Goal: Task Accomplishment & Management: Manage account settings

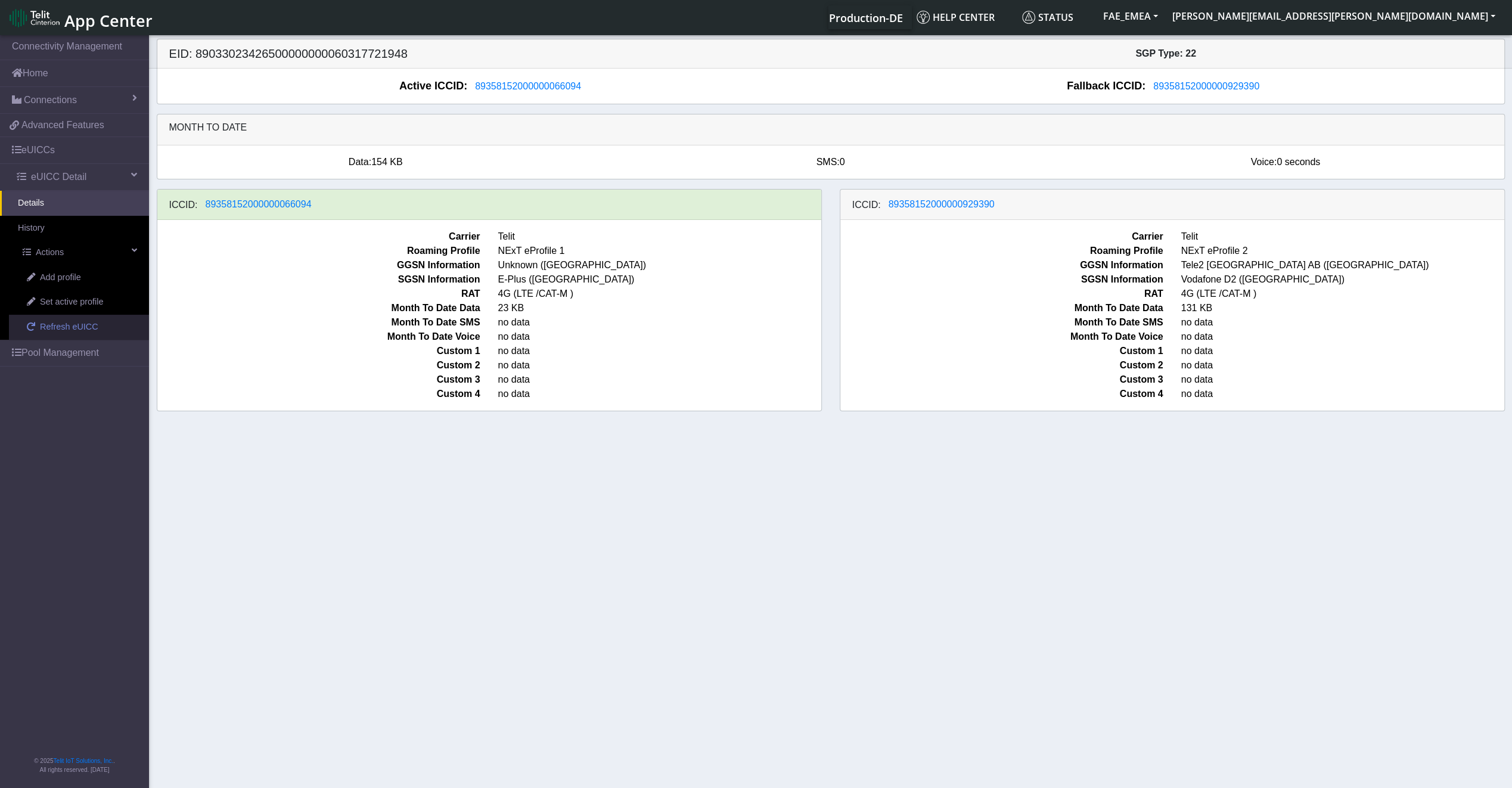
click at [69, 328] on span "Refresh eUICC" at bounding box center [69, 327] width 58 height 13
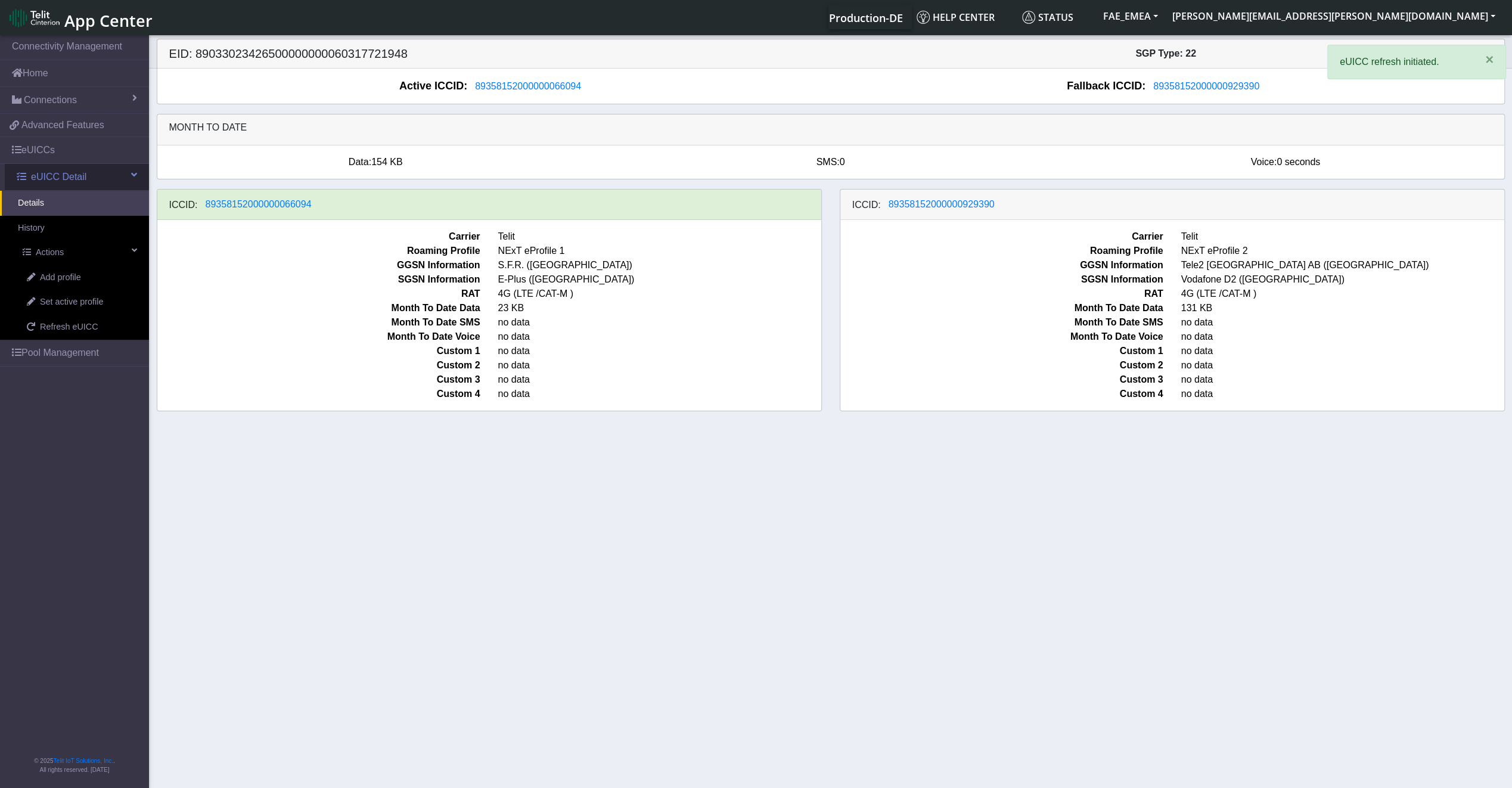
click at [32, 187] on link "eUICC Detail" at bounding box center [77, 177] width 145 height 26
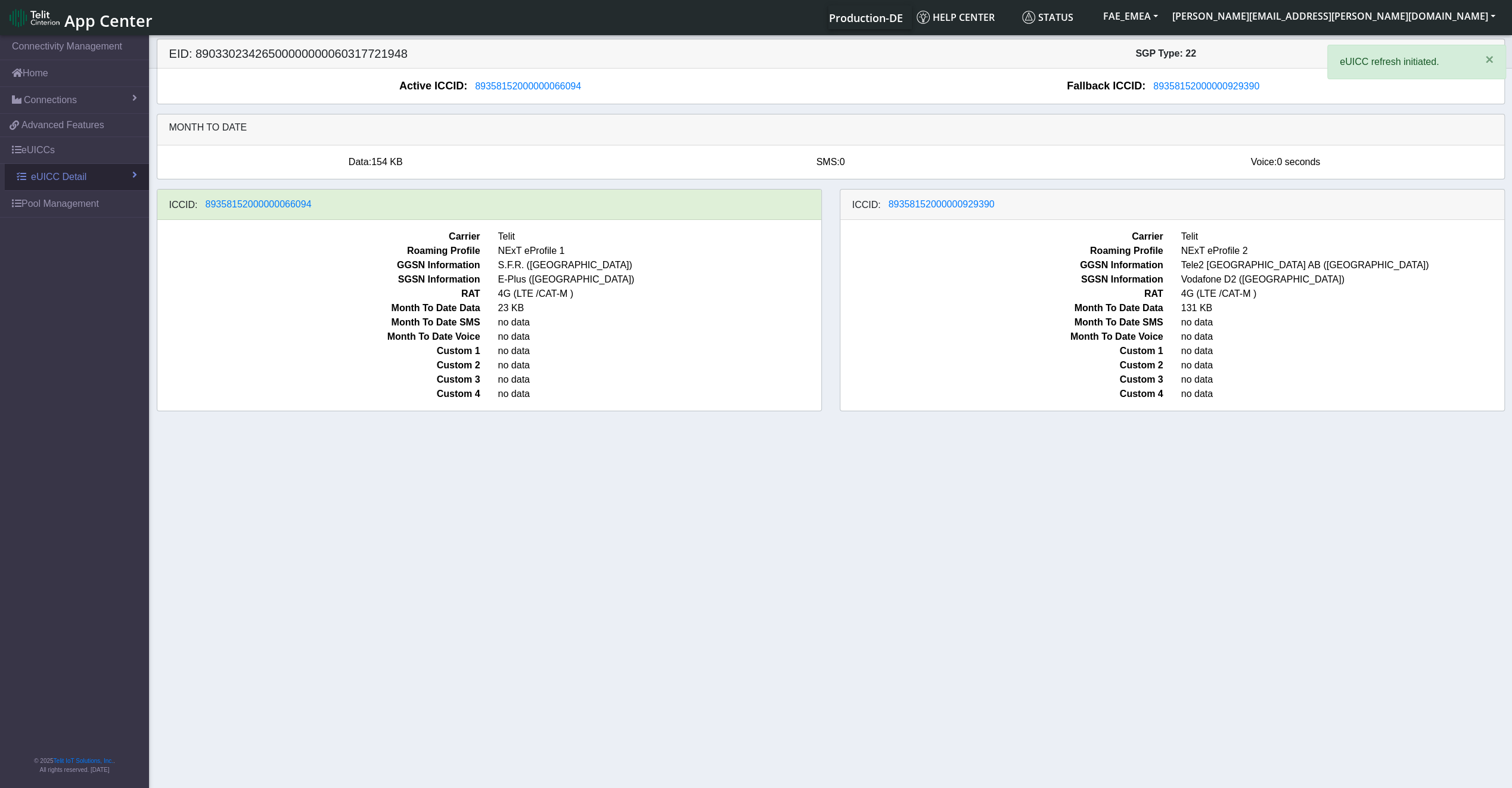
click at [32, 187] on link "eUICC Detail" at bounding box center [77, 177] width 145 height 26
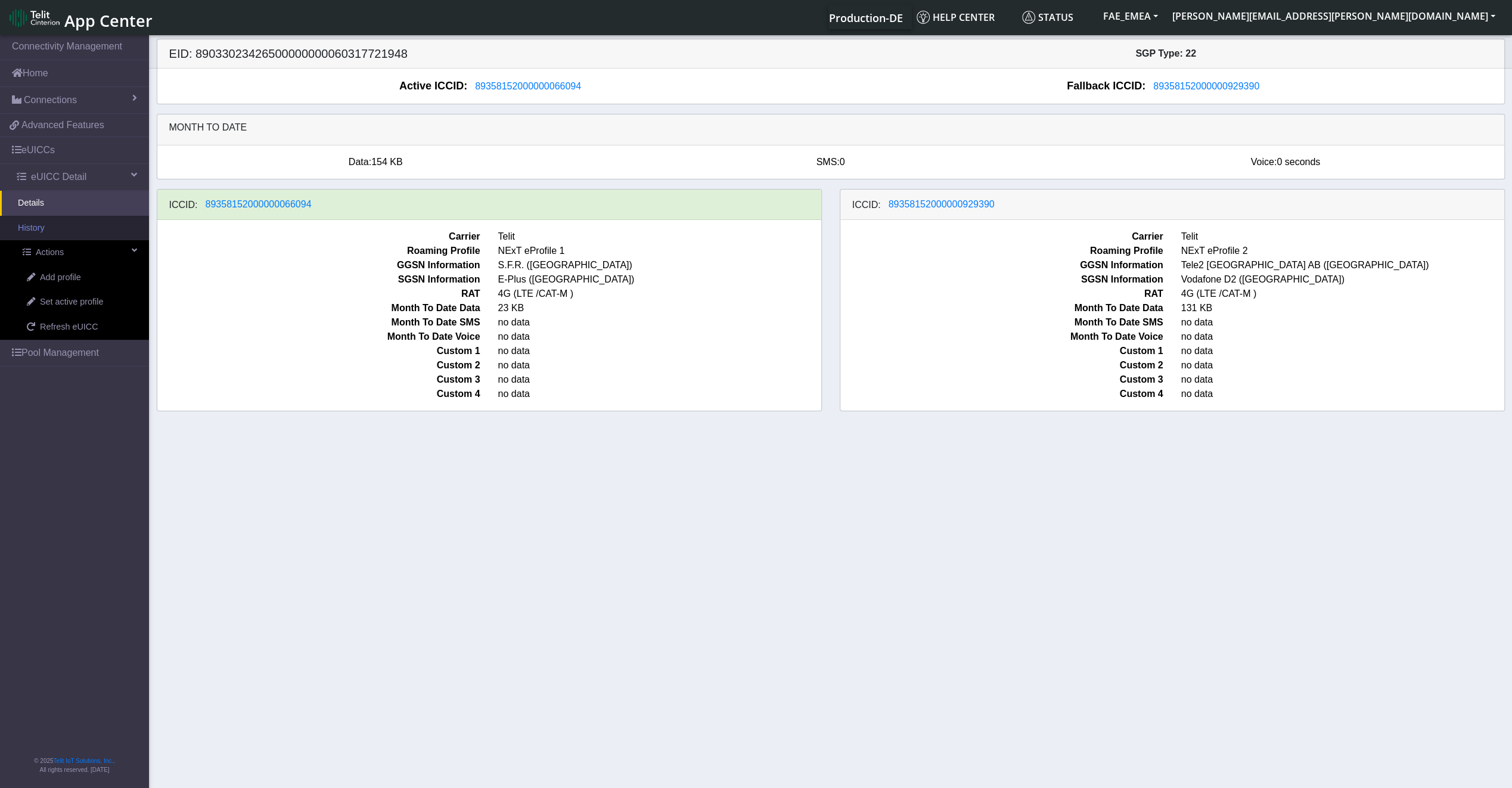
click at [33, 227] on link "History" at bounding box center [75, 228] width 149 height 25
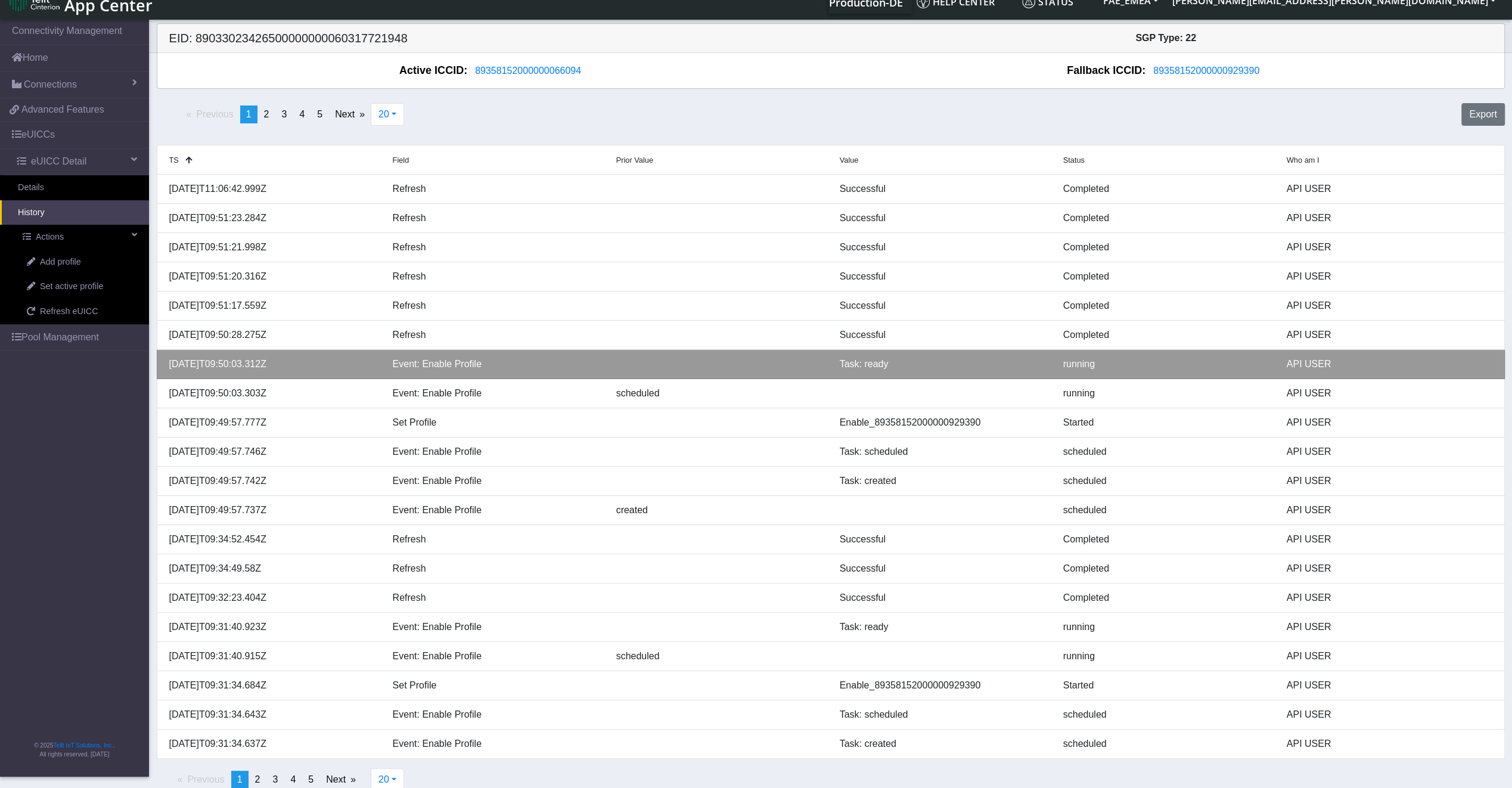
scroll to position [28, 0]
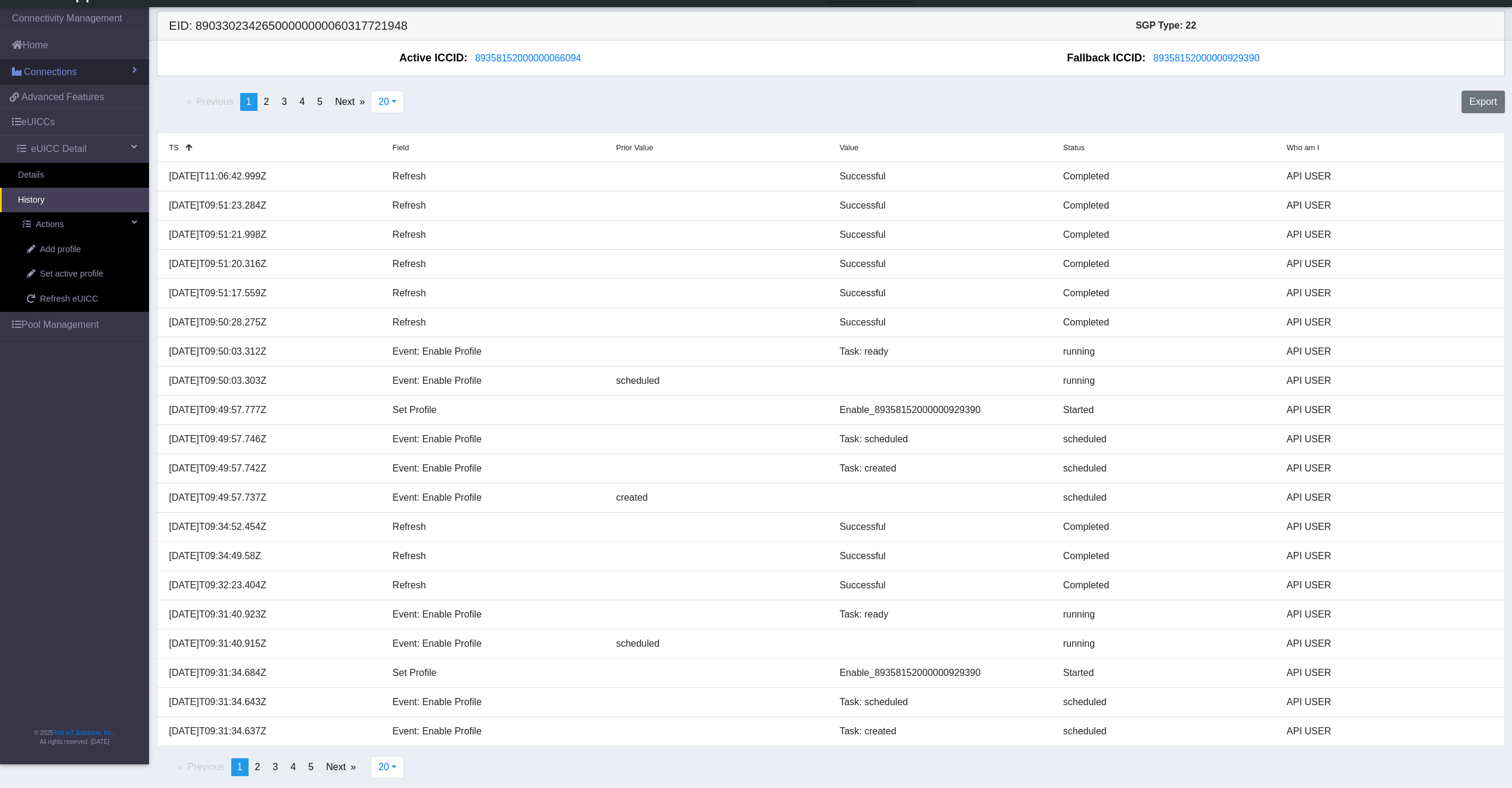
click at [87, 71] on link "Connections" at bounding box center [75, 72] width 149 height 26
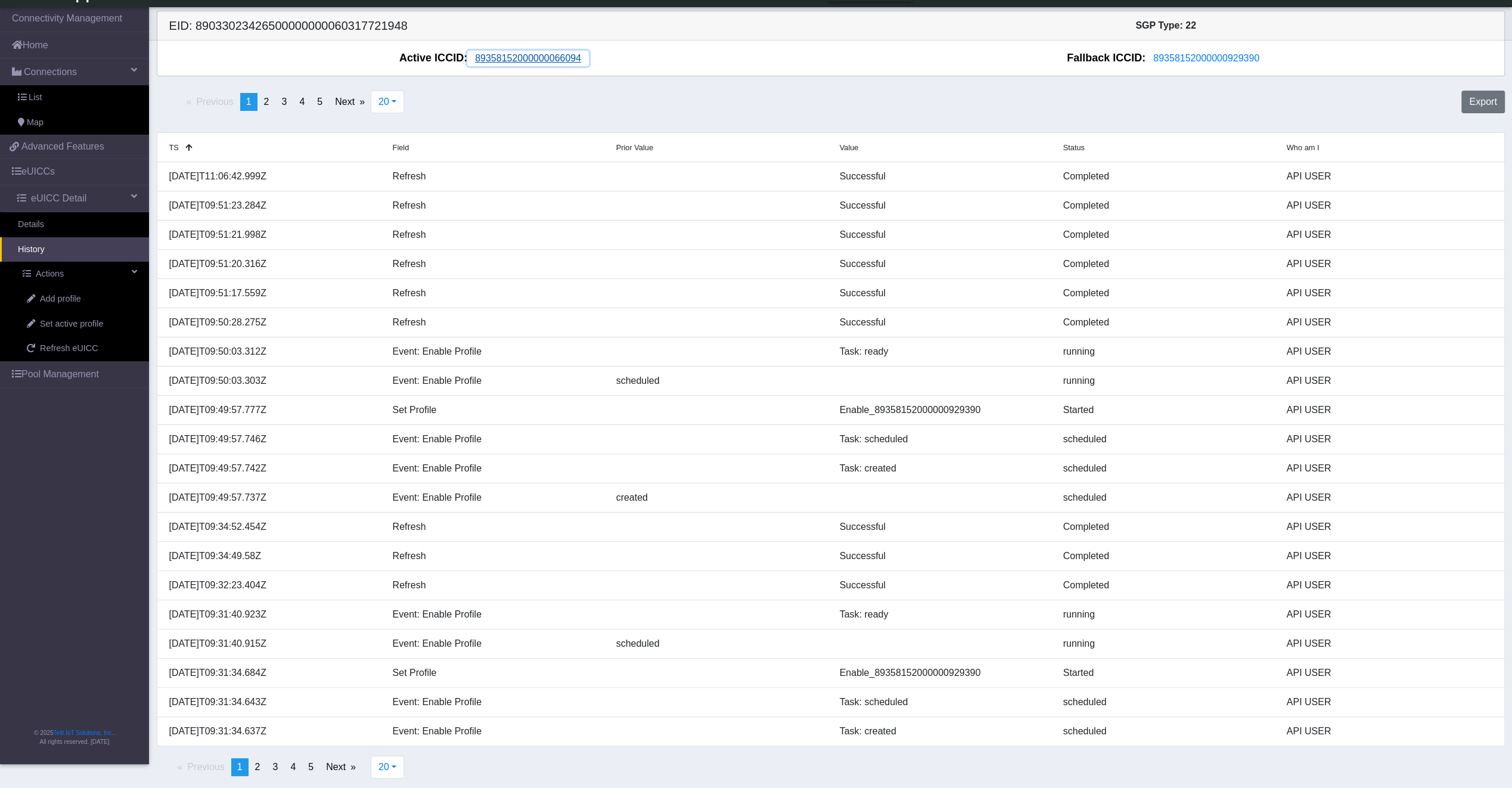
click at [550, 63] on span "89358152000000066094" at bounding box center [528, 58] width 106 height 10
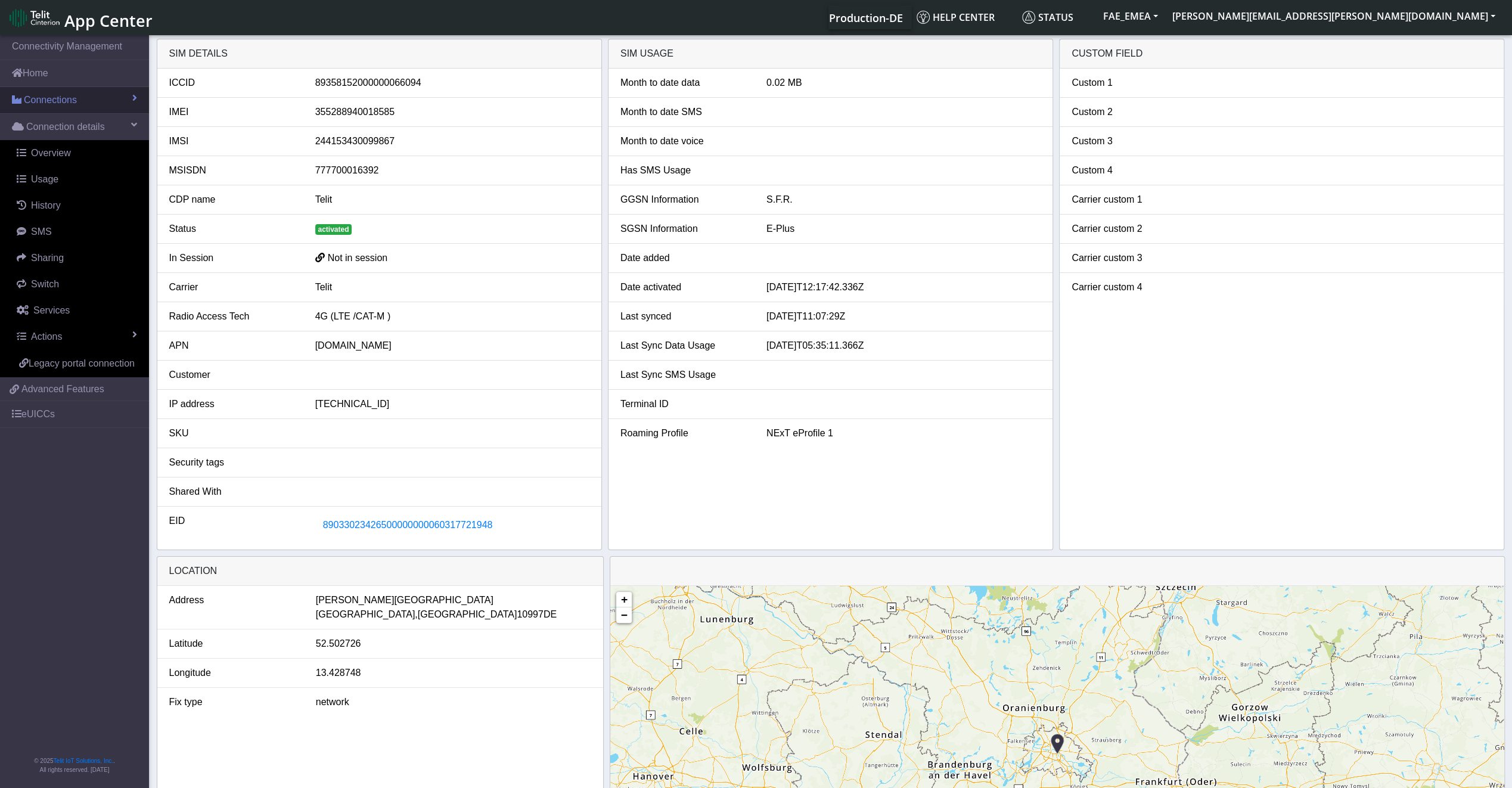
click at [79, 99] on link "Connections" at bounding box center [75, 100] width 149 height 26
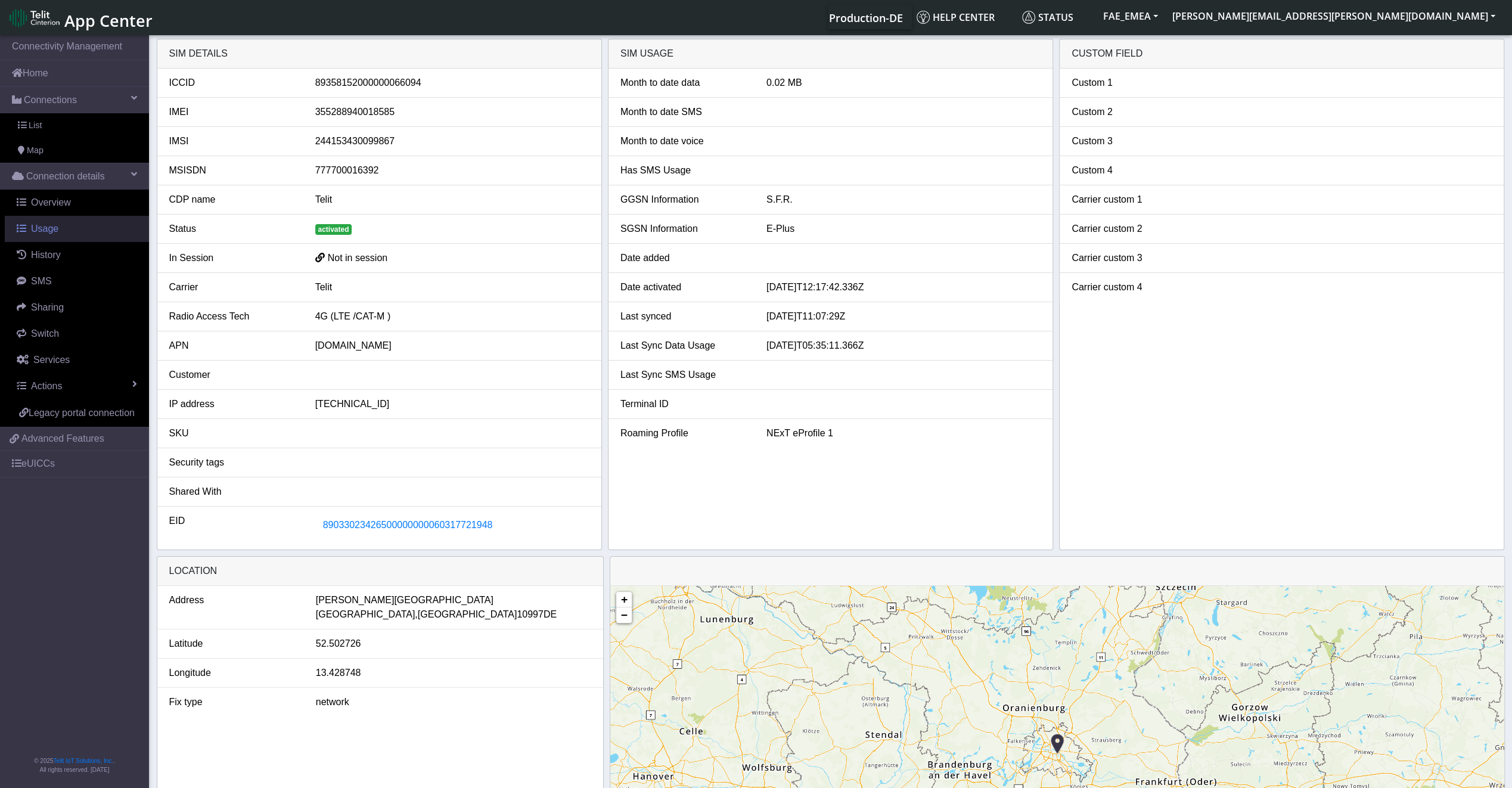
click at [79, 232] on link "Usage" at bounding box center [77, 229] width 145 height 26
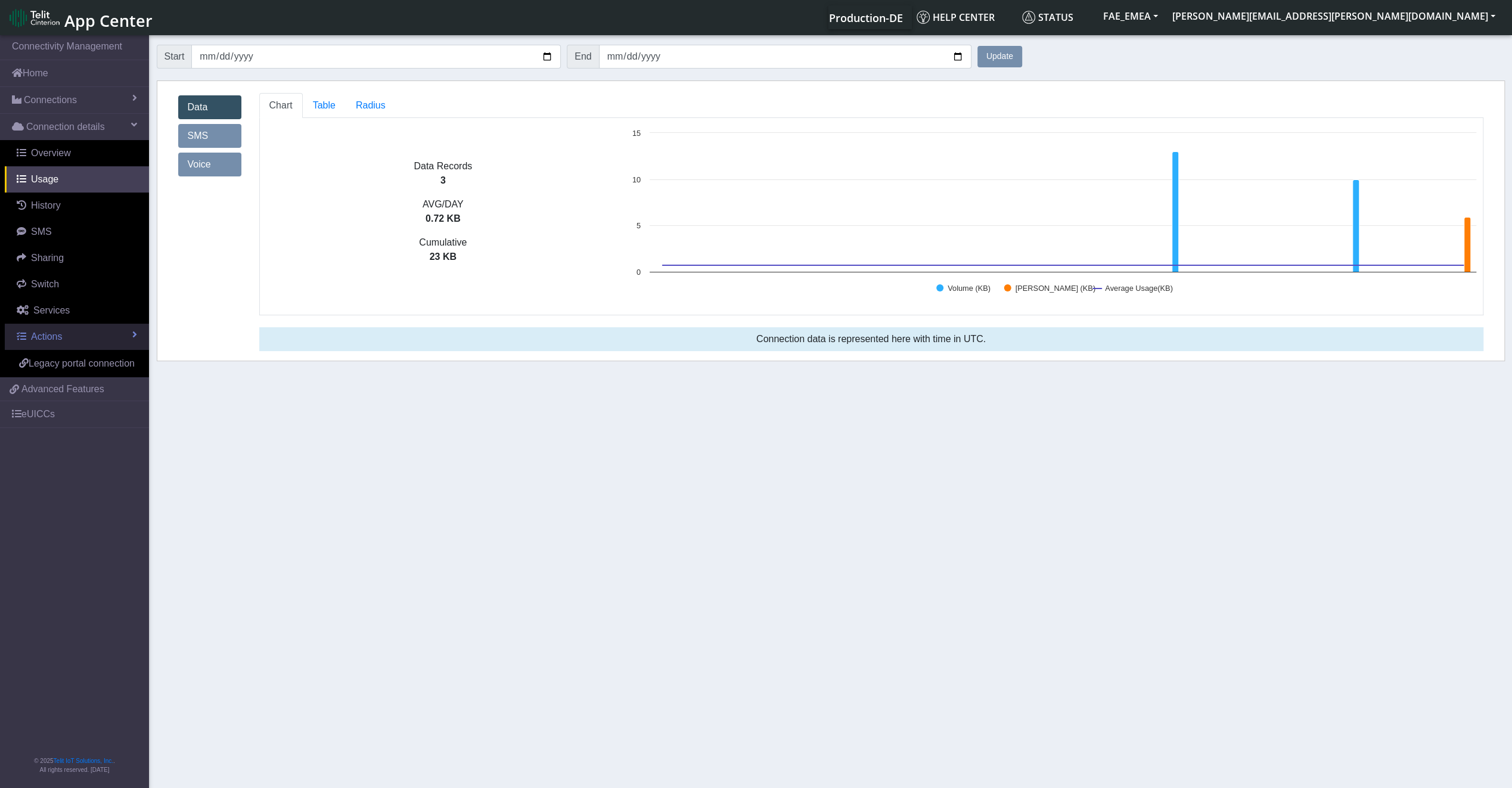
click at [47, 340] on span "Actions" at bounding box center [46, 336] width 31 height 10
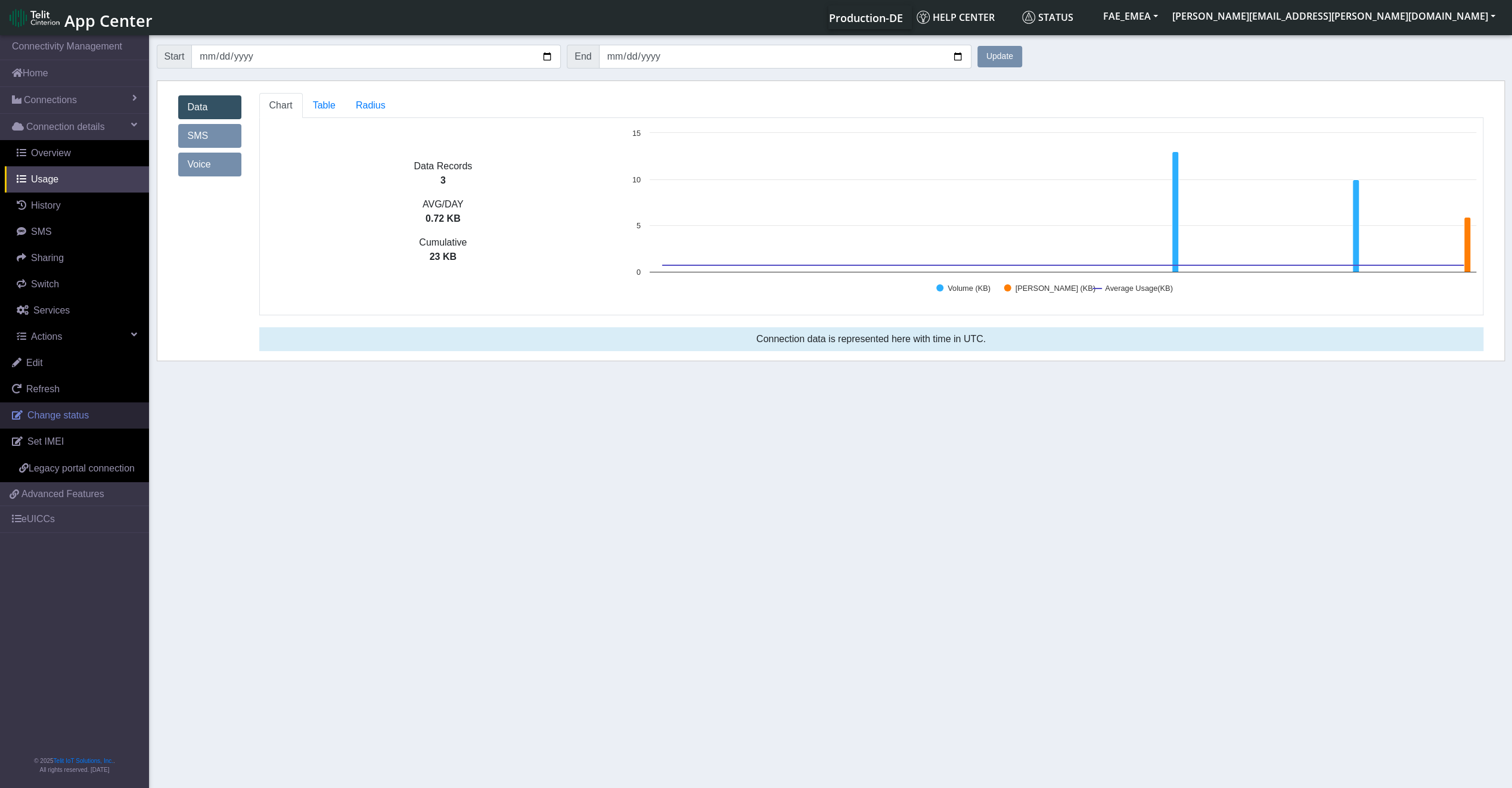
click at [46, 410] on span "Change status" at bounding box center [58, 414] width 61 height 10
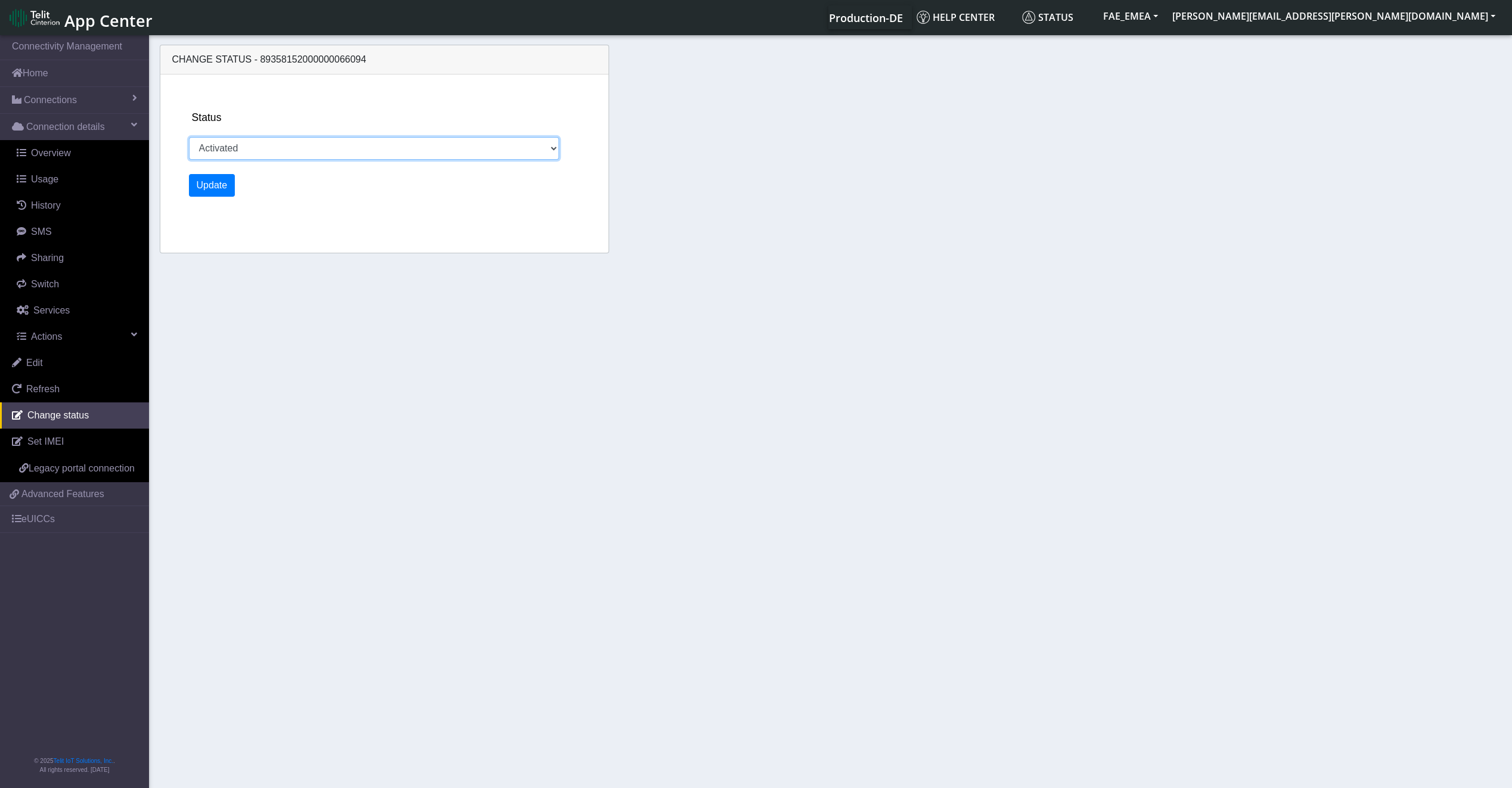
click at [264, 154] on select "Activated Deactivated" at bounding box center [374, 148] width 371 height 22
click at [163, 422] on section "Connectivity Management Home Connections List Map Connection details Overview U…" at bounding box center [756, 413] width 1512 height 760
click at [45, 443] on span "Set IMEI" at bounding box center [45, 441] width 36 height 10
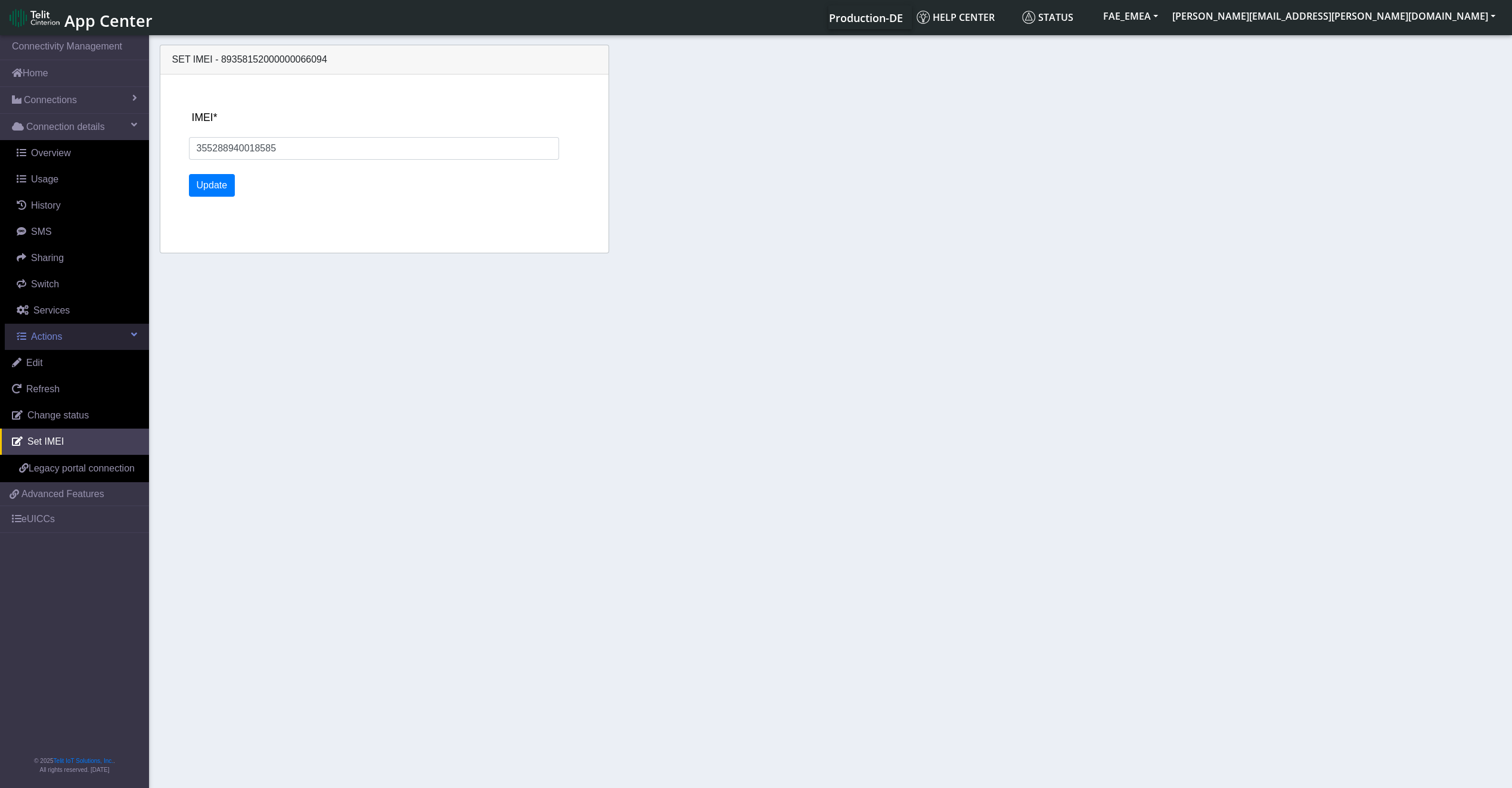
click at [49, 341] on span "Actions" at bounding box center [46, 336] width 31 height 10
click at [44, 314] on span "Services" at bounding box center [51, 310] width 36 height 10
select select "2: 6"
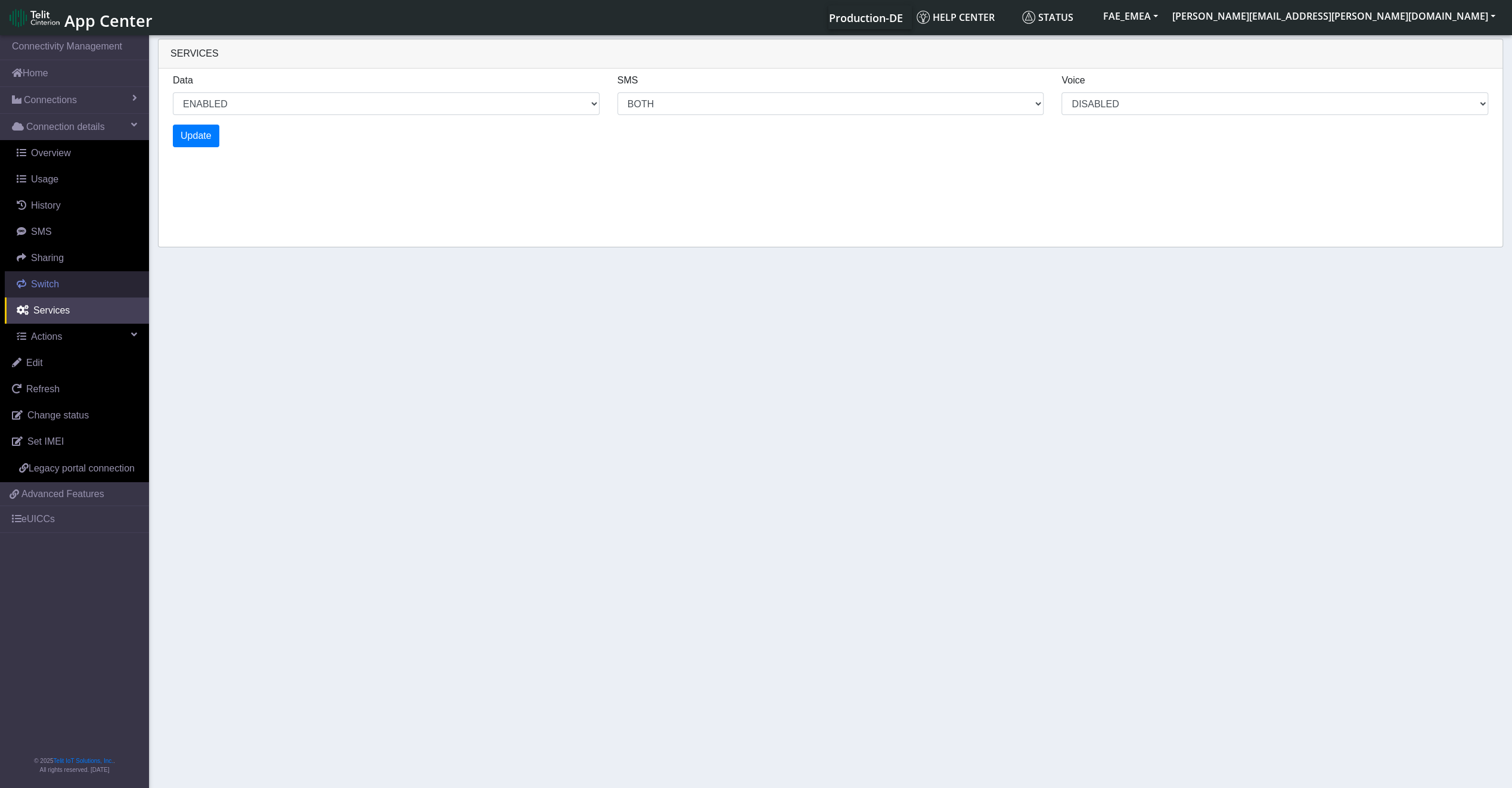
click at [42, 288] on span "Switch" at bounding box center [45, 284] width 28 height 10
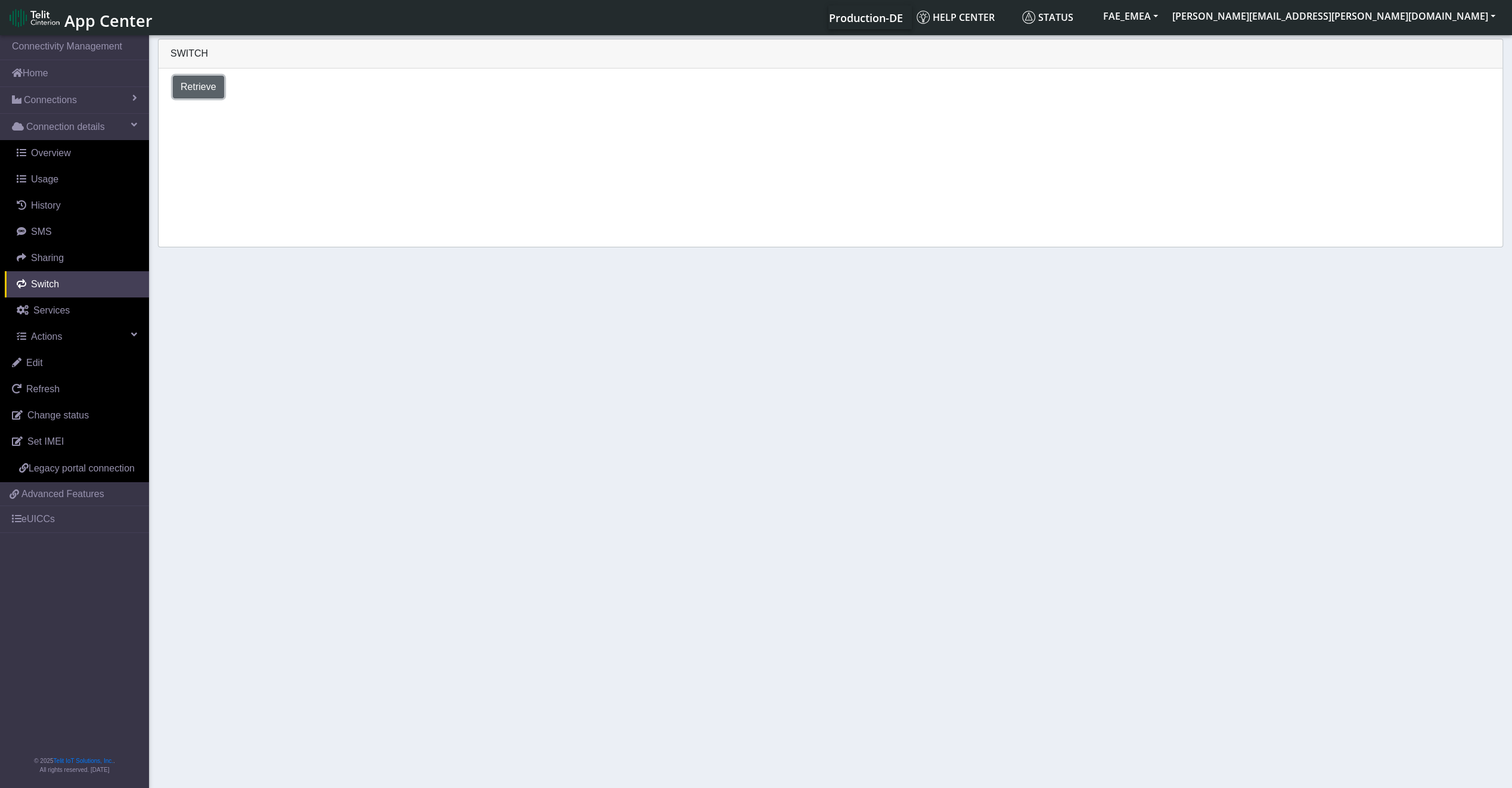
click at [218, 85] on button "Retrieve" at bounding box center [198, 86] width 52 height 22
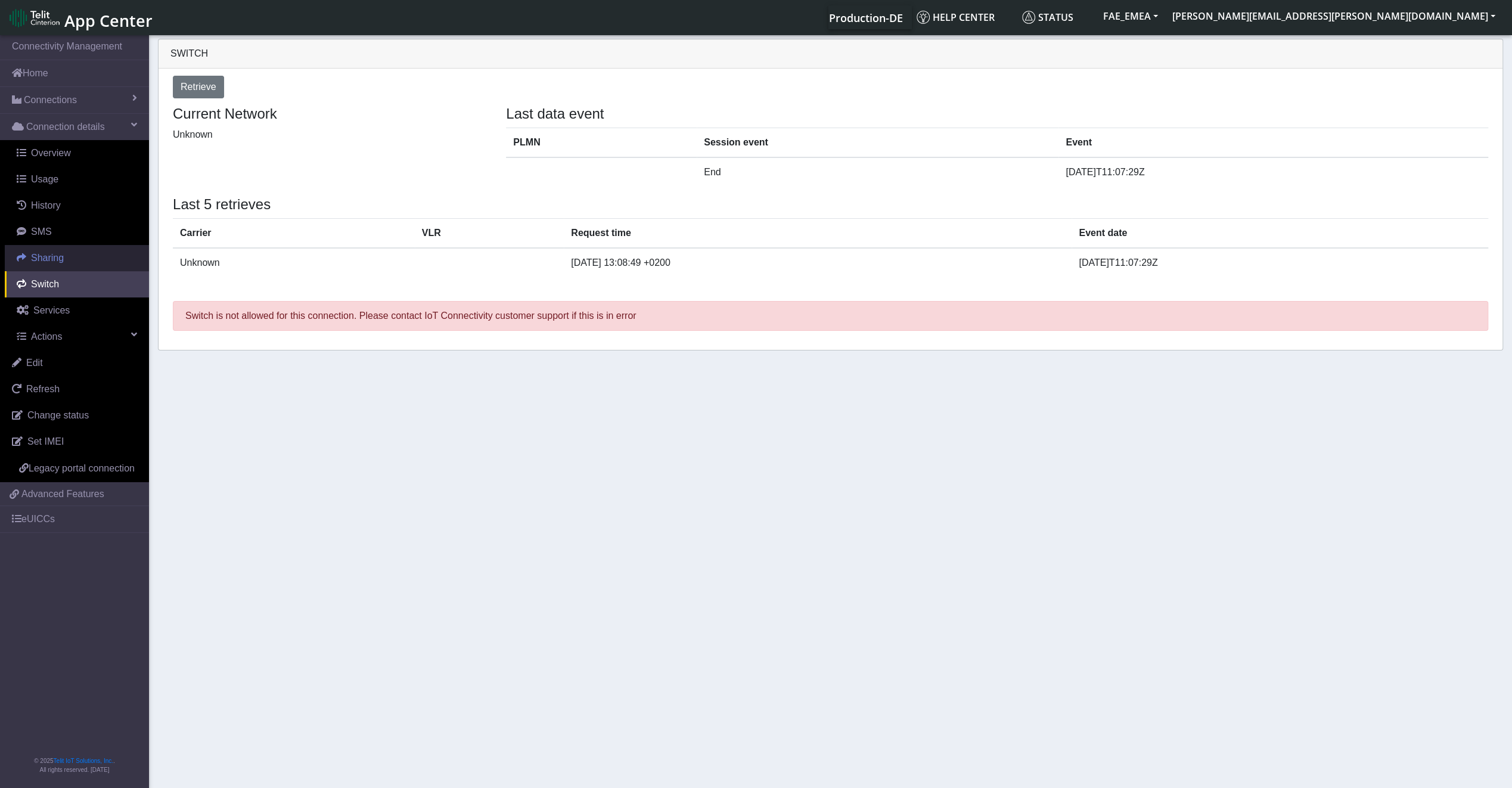
click at [39, 258] on span "Sharing" at bounding box center [47, 258] width 33 height 10
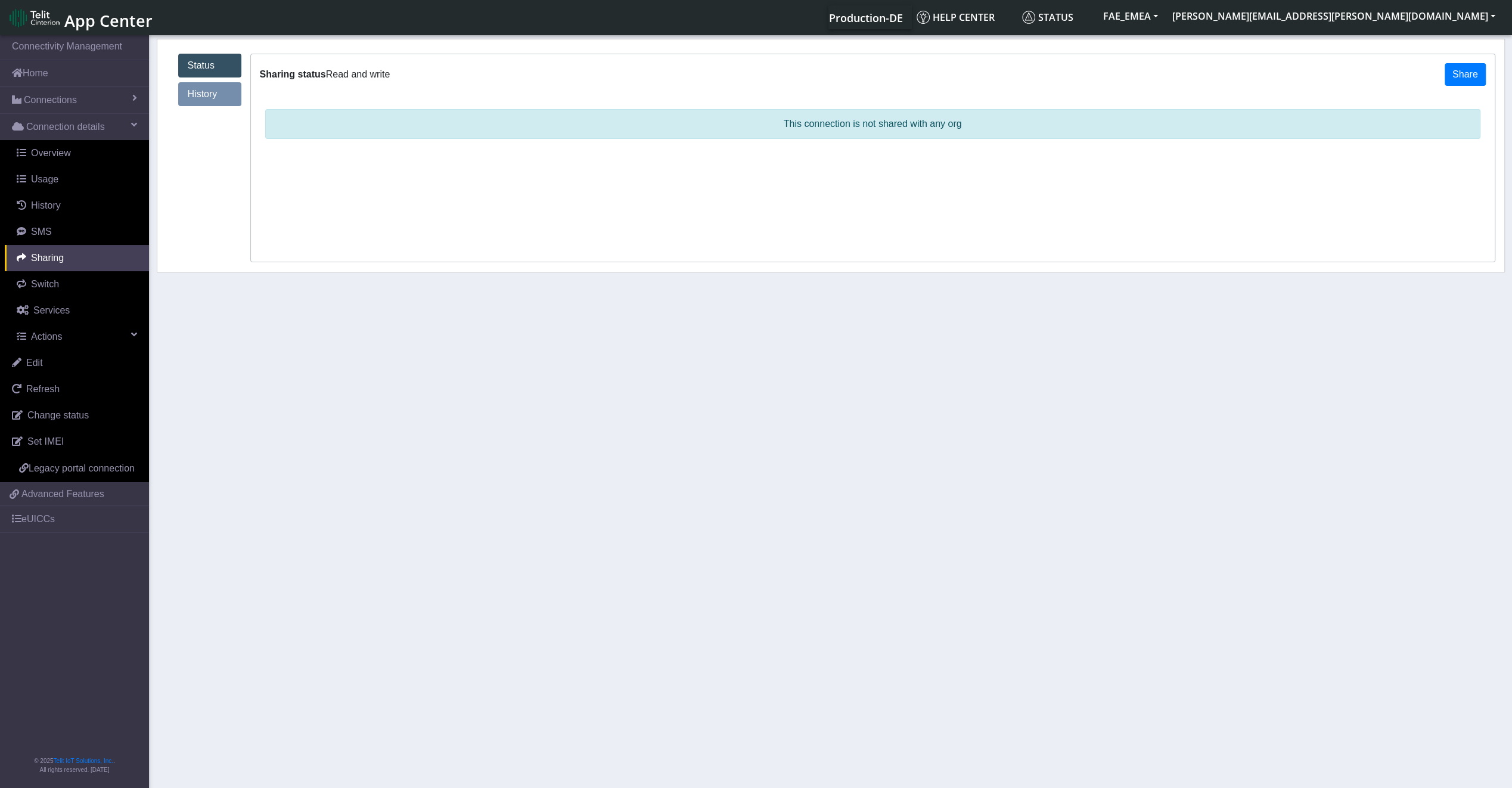
click at [846, 134] on p "This connection is not shared with any org" at bounding box center [872, 124] width 1215 height 30
click at [1474, 84] on button "Share" at bounding box center [1464, 74] width 41 height 22
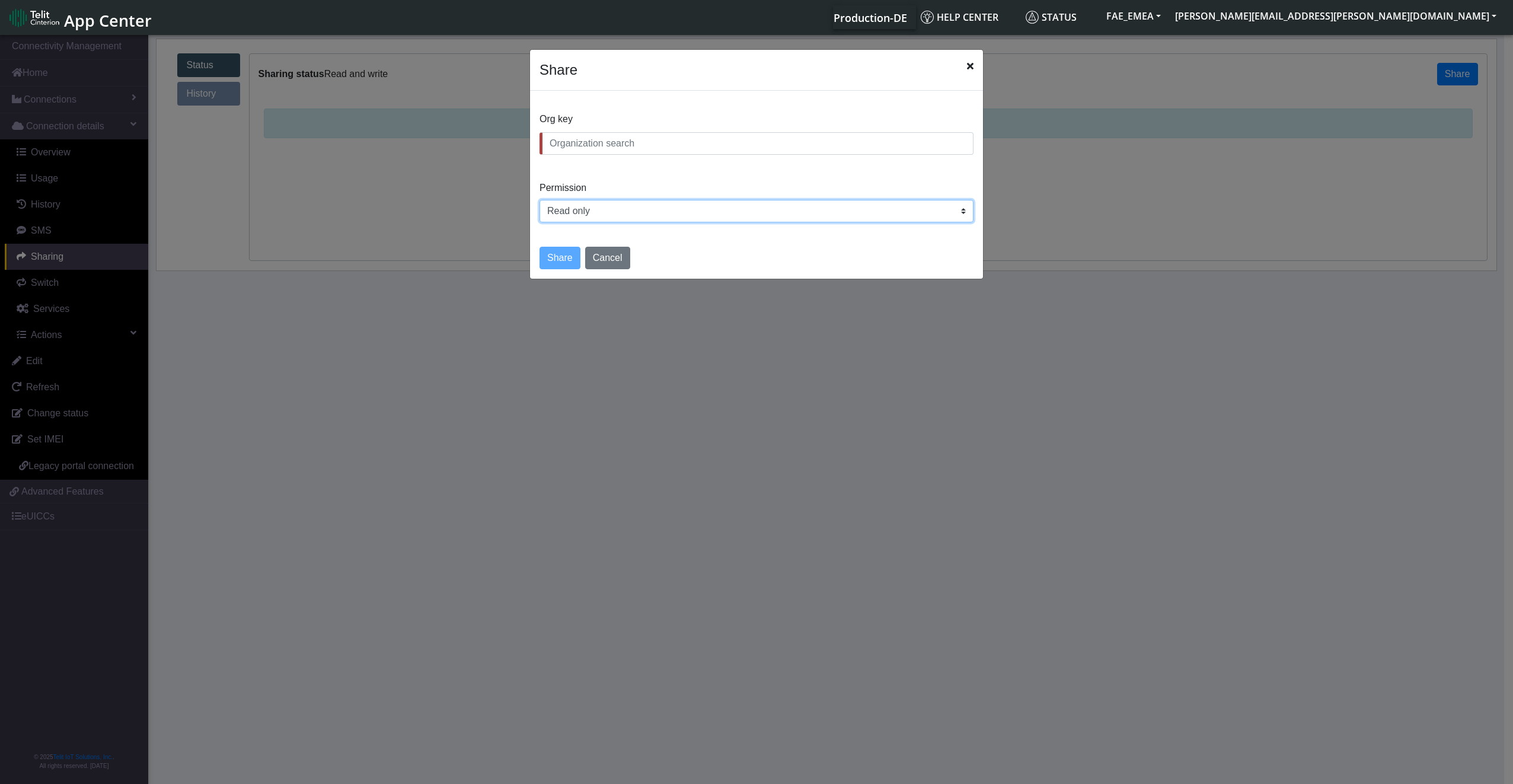
click at [803, 207] on select "Read only Read and write" at bounding box center [756, 210] width 434 height 22
click at [801, 209] on select "Read only Read and write" at bounding box center [756, 210] width 434 height 22
click at [610, 263] on button "Cancel" at bounding box center [607, 258] width 45 height 22
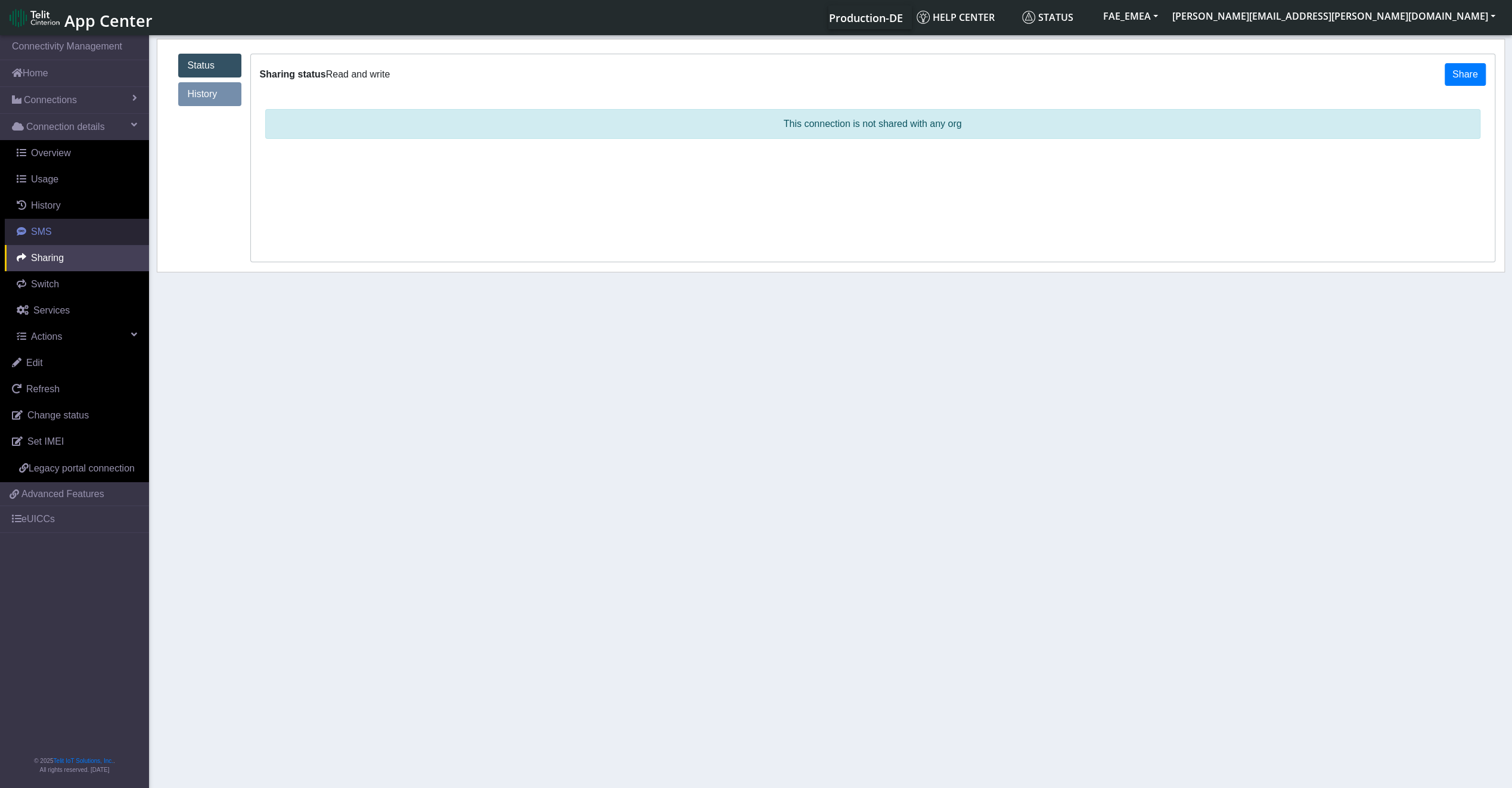
click at [39, 237] on span "SMS" at bounding box center [41, 231] width 21 height 10
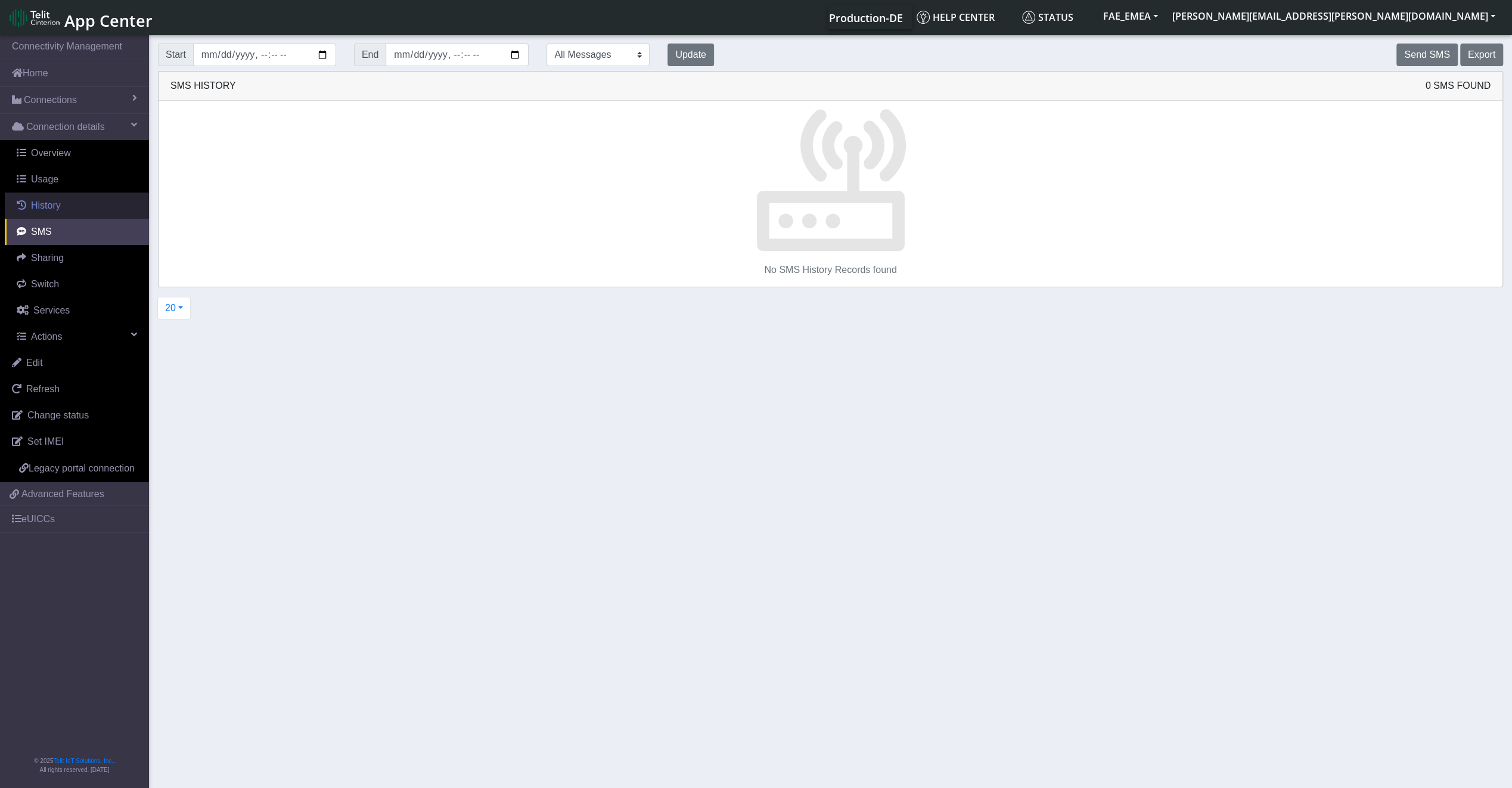
click at [62, 210] on link "History" at bounding box center [77, 205] width 145 height 26
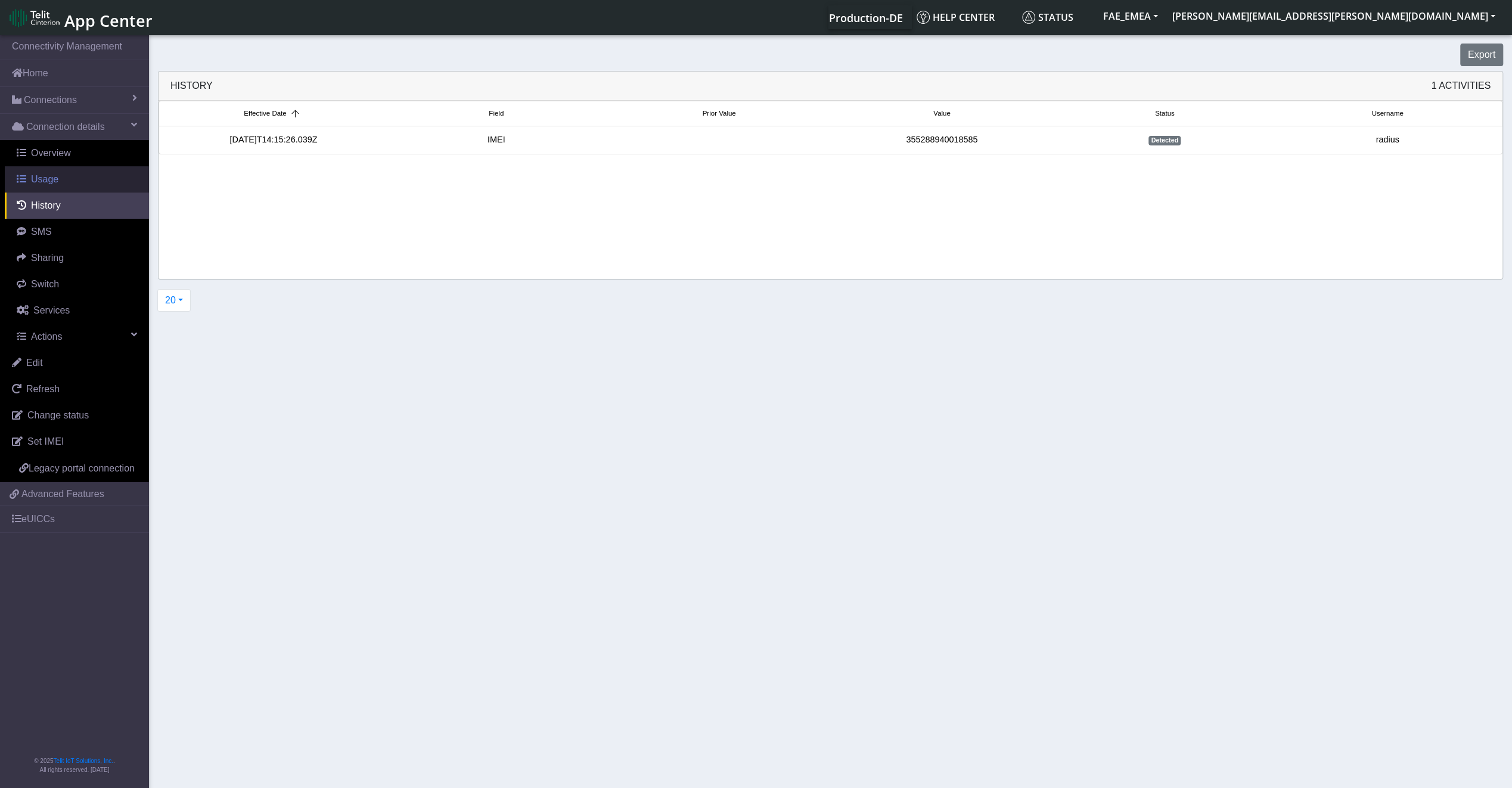
click at [69, 185] on link "Usage" at bounding box center [77, 179] width 145 height 26
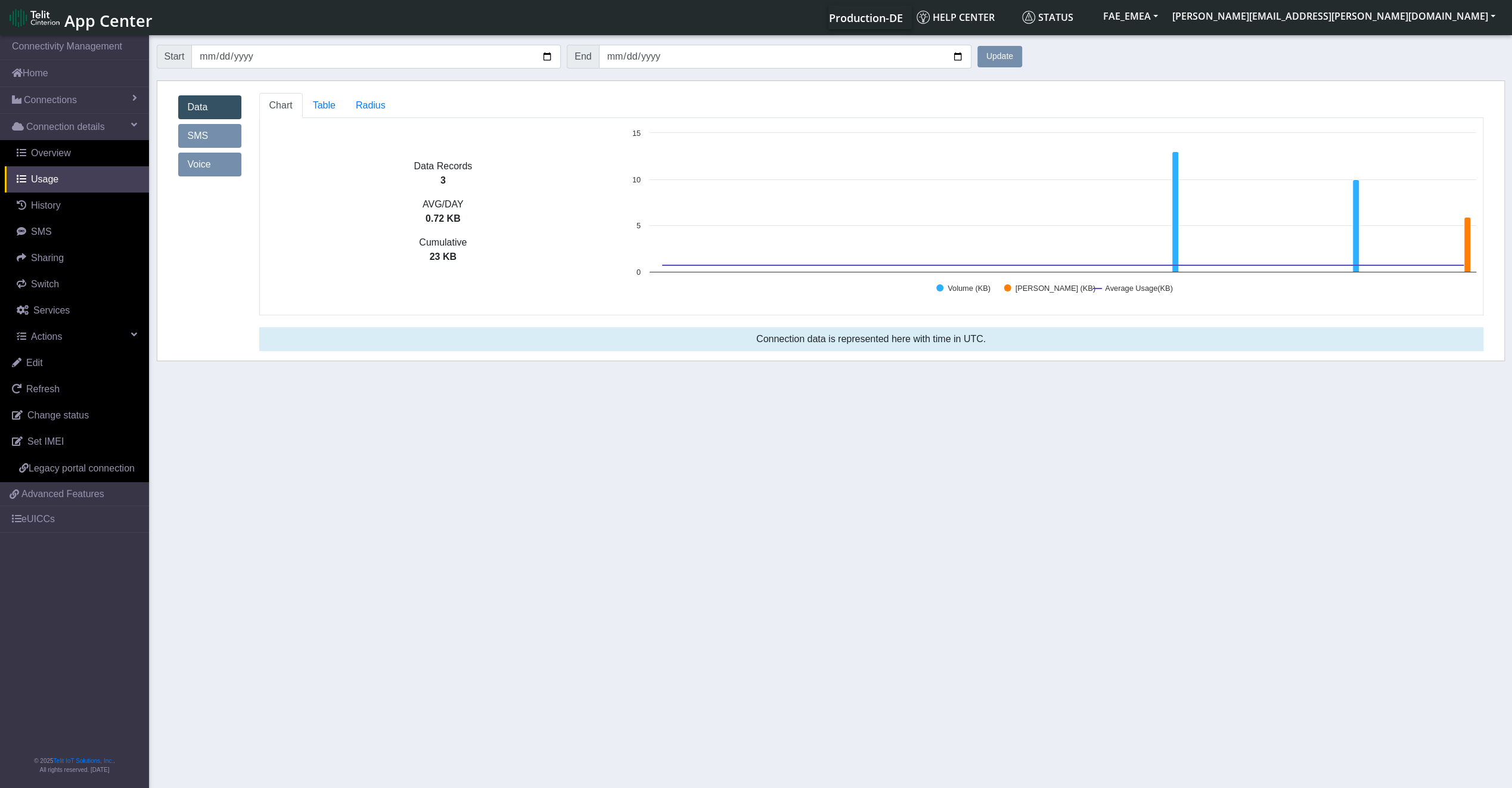
click at [228, 135] on link "SMS" at bounding box center [210, 135] width 63 height 24
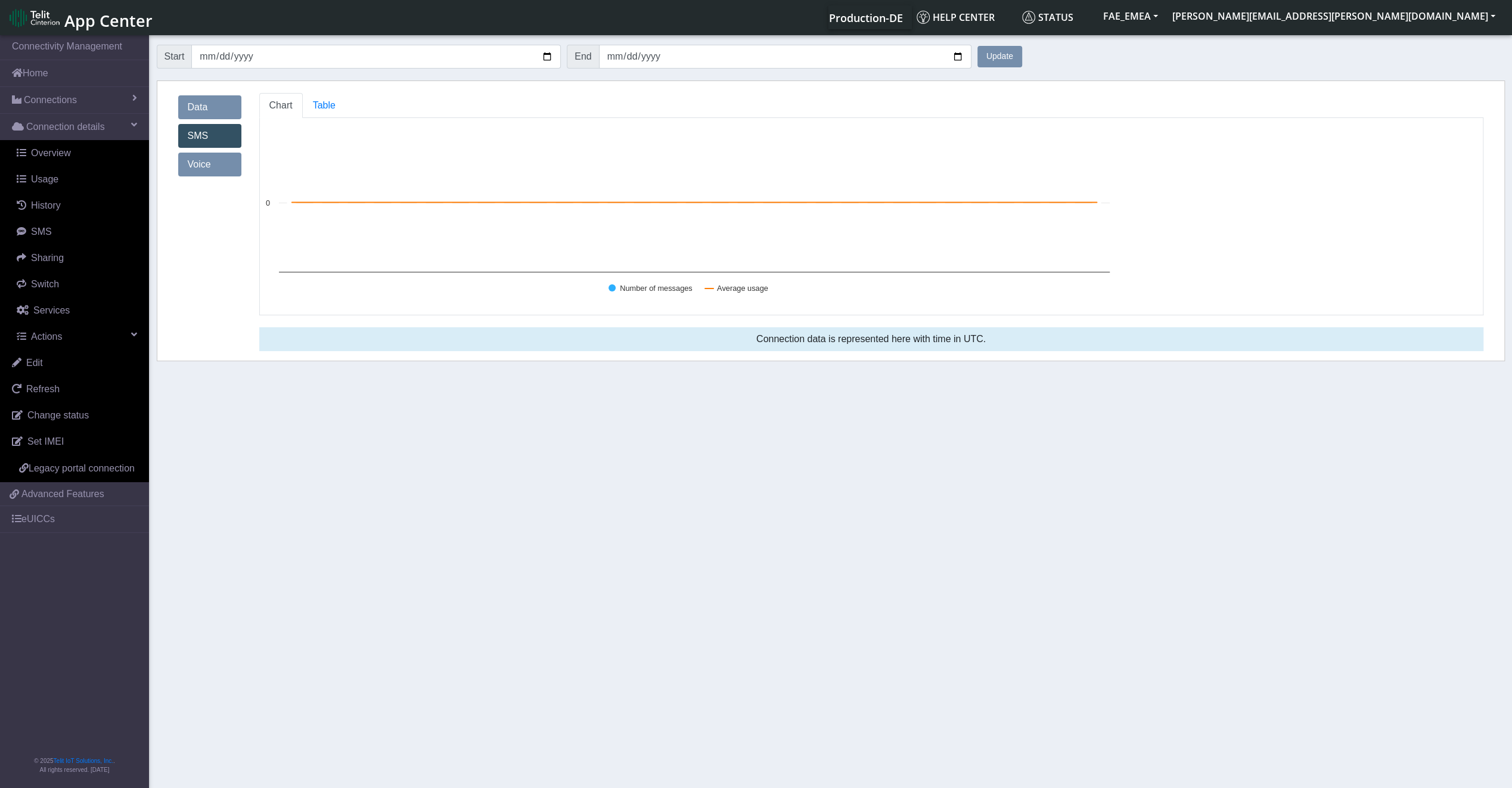
click at [218, 154] on div "Data SMS Voice" at bounding box center [210, 136] width 63 height 86
click at [214, 166] on link "Voice" at bounding box center [210, 164] width 63 height 24
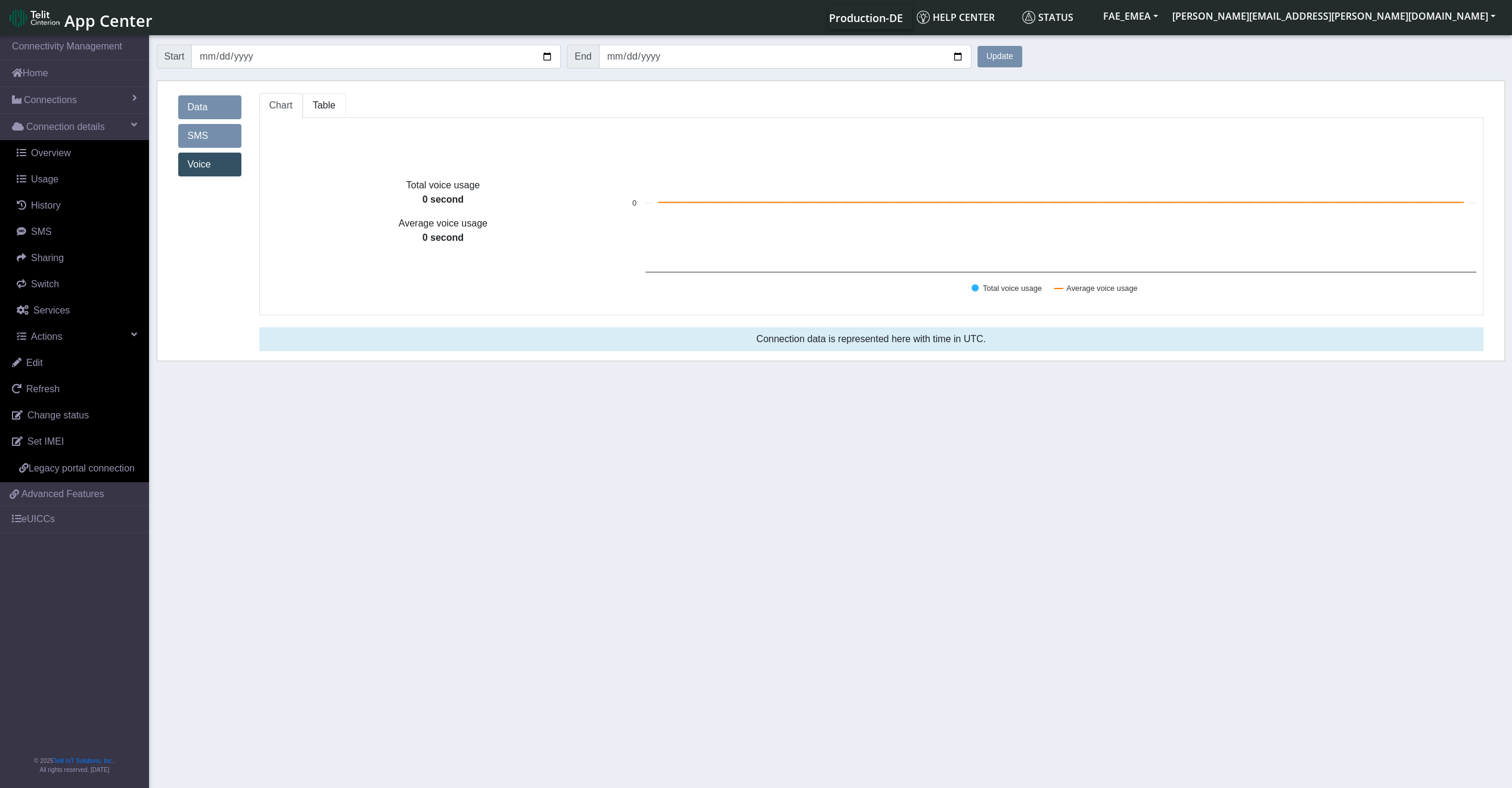
click at [327, 115] on link "Table" at bounding box center [324, 105] width 43 height 25
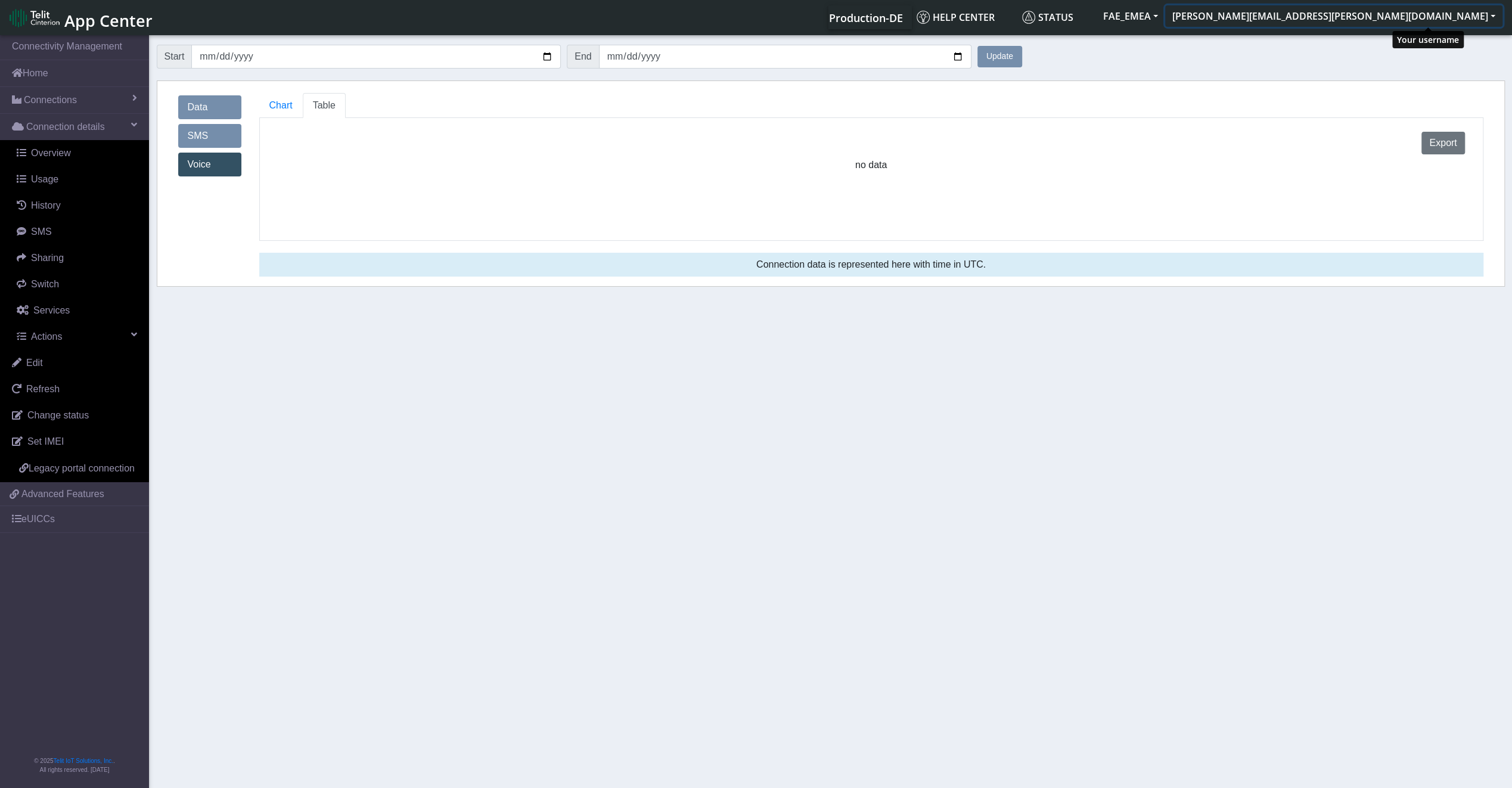
click at [1429, 25] on button "[PERSON_NAME][EMAIL_ADDRESS][PERSON_NAME][DOMAIN_NAME]" at bounding box center [1334, 16] width 337 height 22
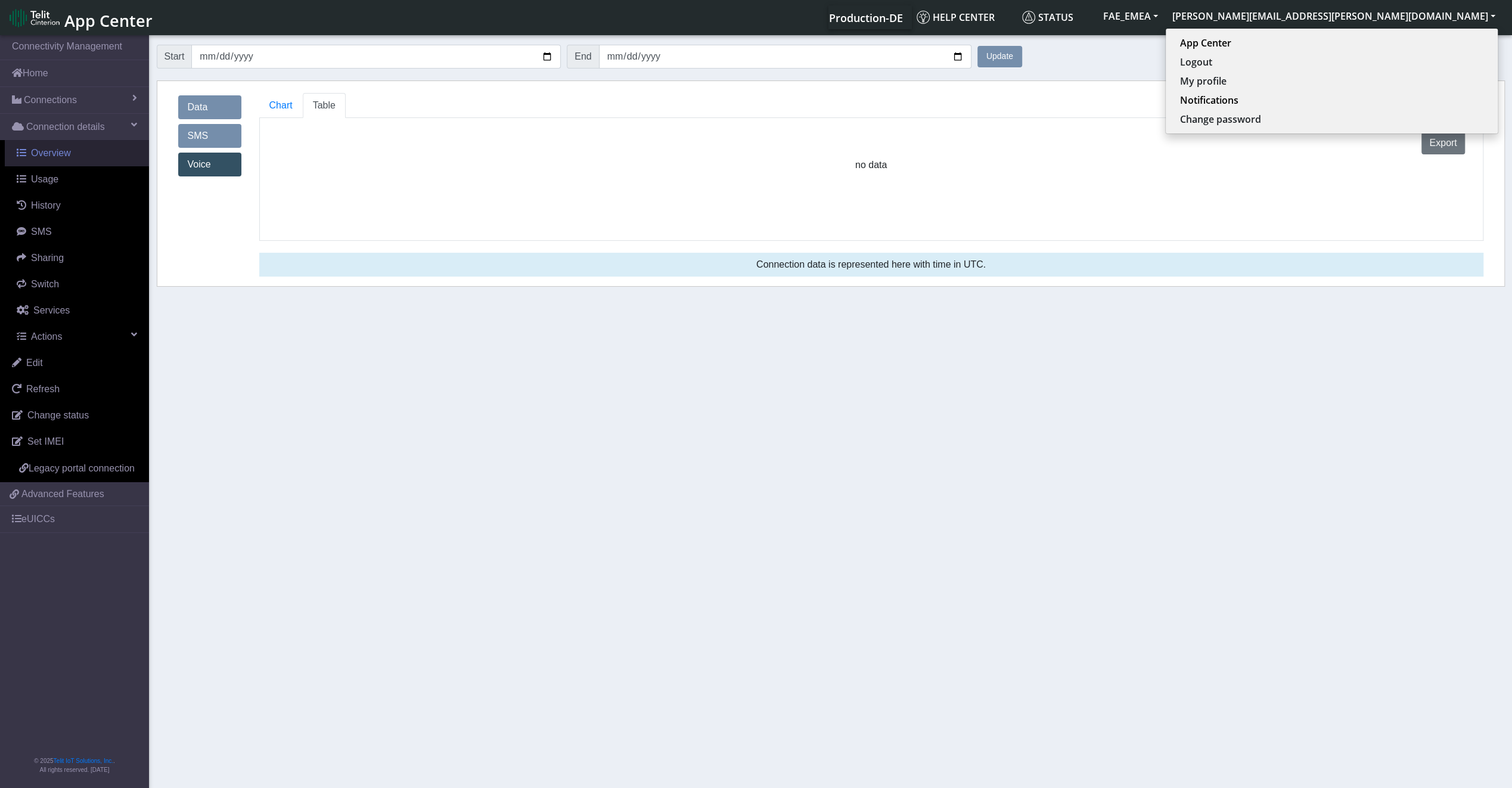
click at [70, 158] on link "Overview" at bounding box center [77, 153] width 145 height 26
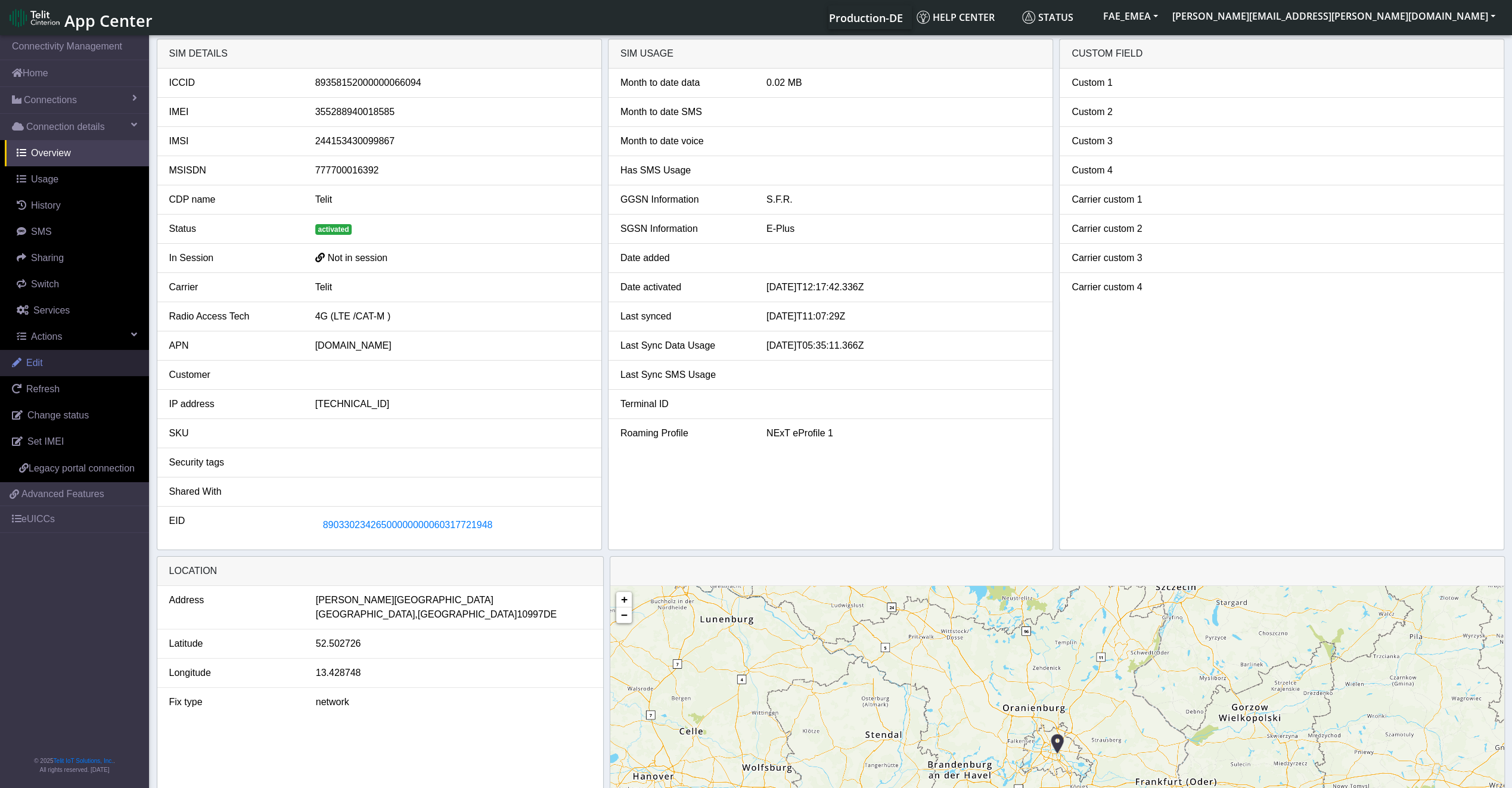
click at [78, 356] on link "Edit" at bounding box center [75, 363] width 149 height 26
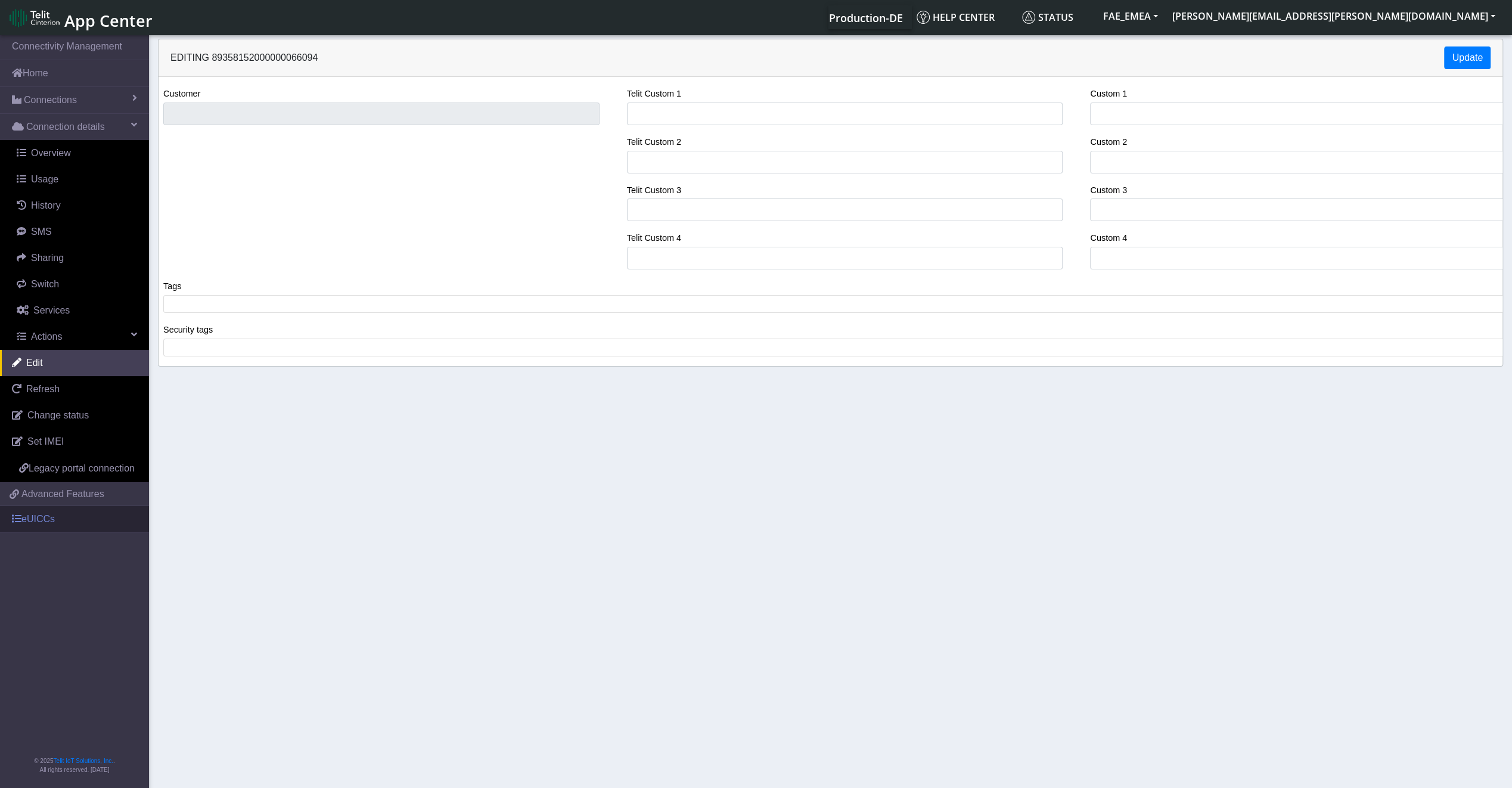
click at [25, 524] on link "eUICCs" at bounding box center [75, 519] width 149 height 26
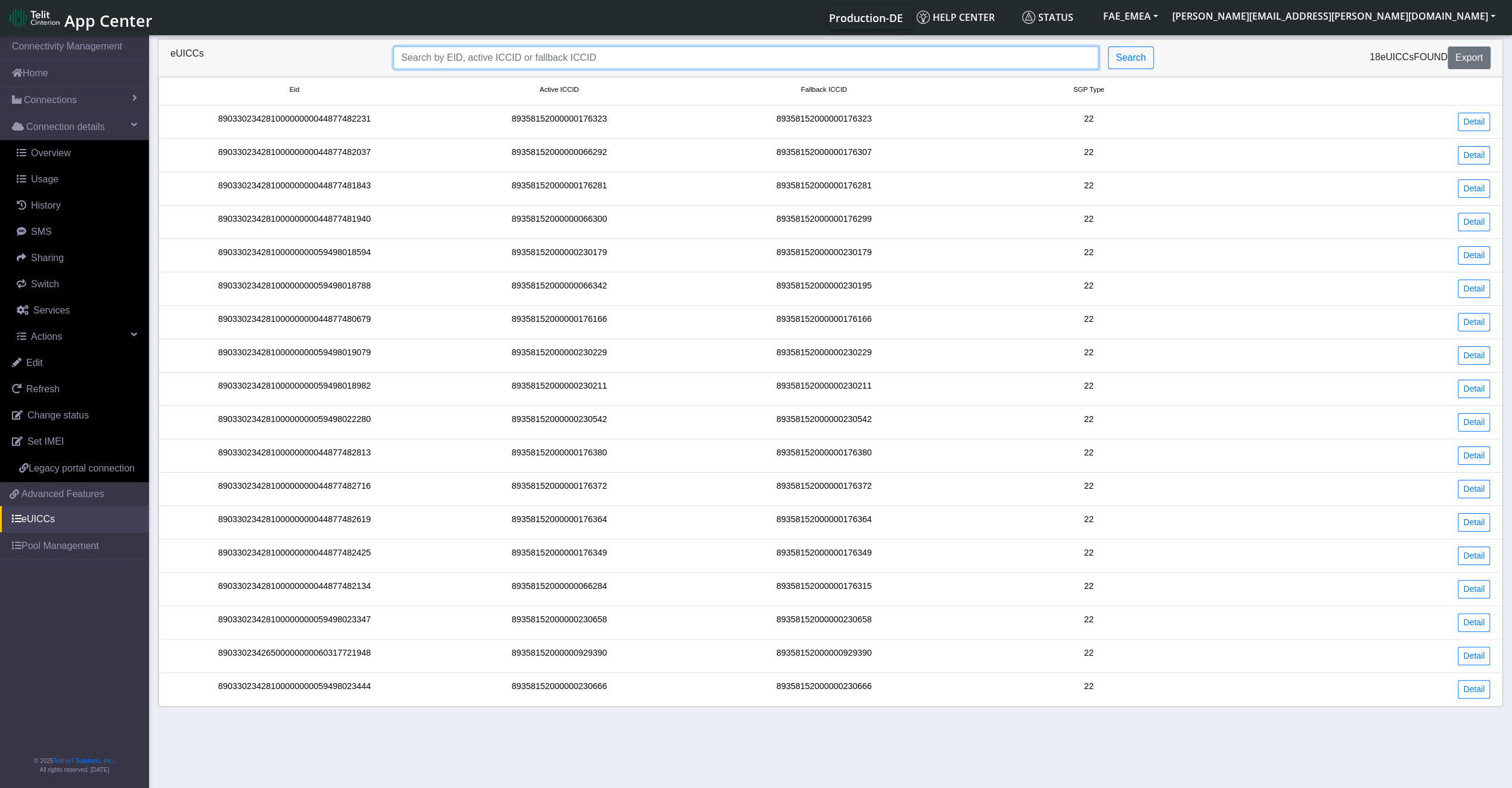
click at [470, 62] on input "Search..." at bounding box center [746, 57] width 705 height 22
paste input "89033023426500000000060317721948"
type input "89033023426500000000060317721948"
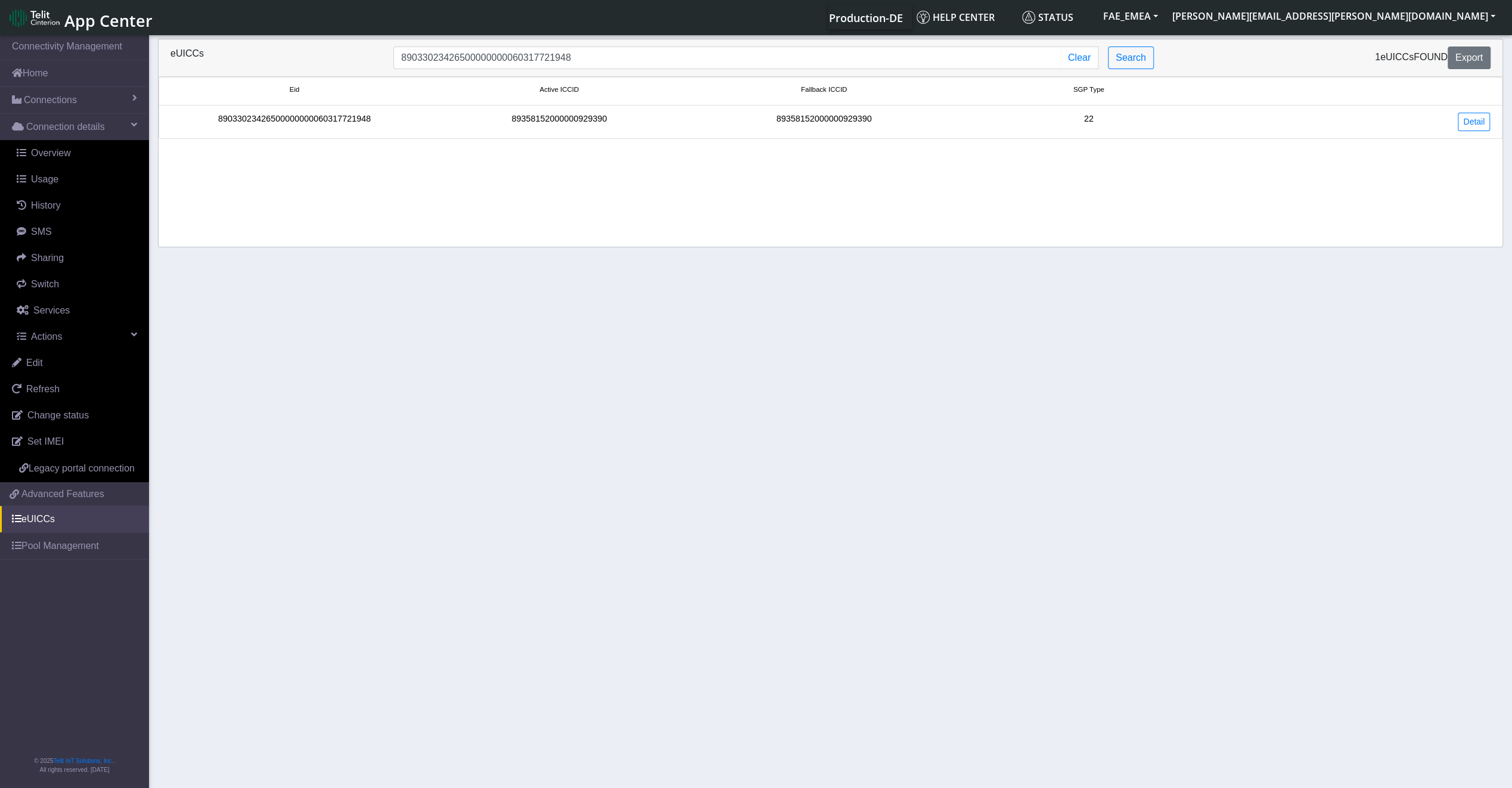
click at [360, 116] on div "89033023426500000000060317721948" at bounding box center [294, 122] width 264 height 18
click at [357, 118] on div "89033023426500000000060317721948" at bounding box center [294, 122] width 264 height 18
click at [1467, 124] on link "Detail" at bounding box center [1474, 122] width 32 height 18
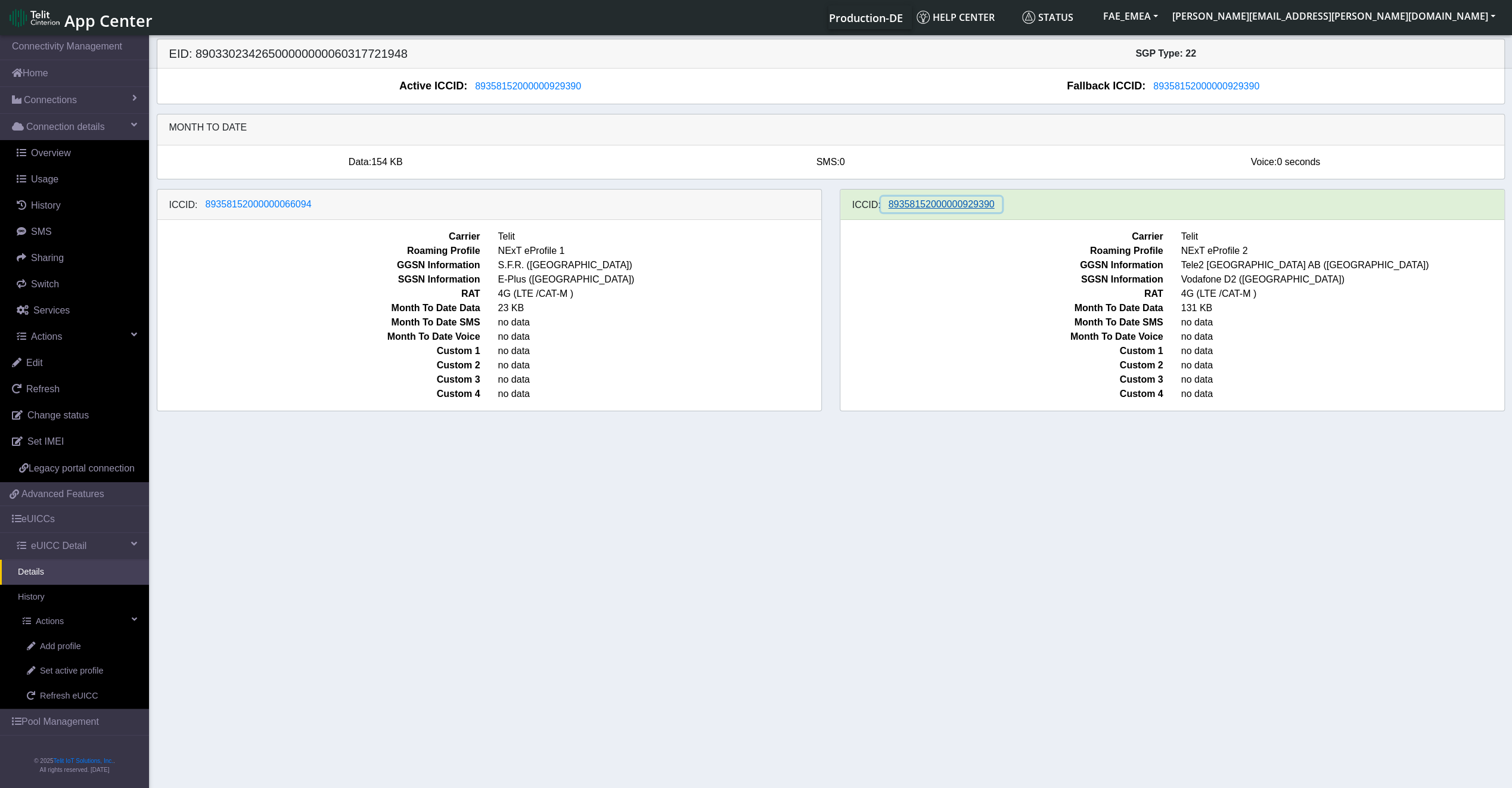
click at [922, 211] on button "89358152000000929390" at bounding box center [942, 204] width 121 height 15
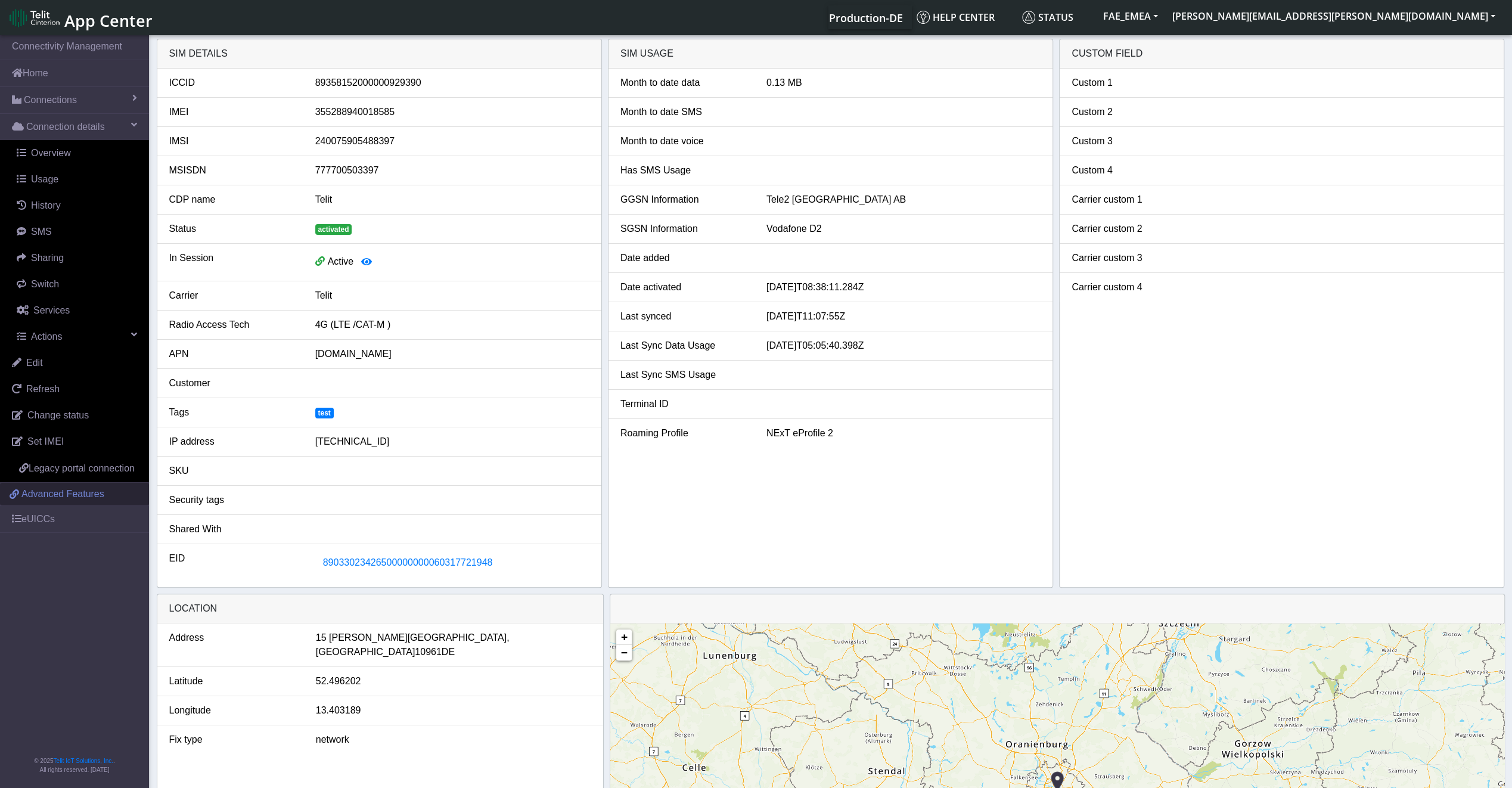
click at [62, 492] on span "Advanced Features" at bounding box center [63, 494] width 83 height 15
click at [55, 470] on span "Legacy portal connection" at bounding box center [81, 467] width 106 height 10
click at [50, 491] on span "Advanced Features" at bounding box center [63, 494] width 83 height 15
click at [68, 496] on span "Advanced Features" at bounding box center [63, 494] width 83 height 15
